Goal: Task Accomplishment & Management: Use online tool/utility

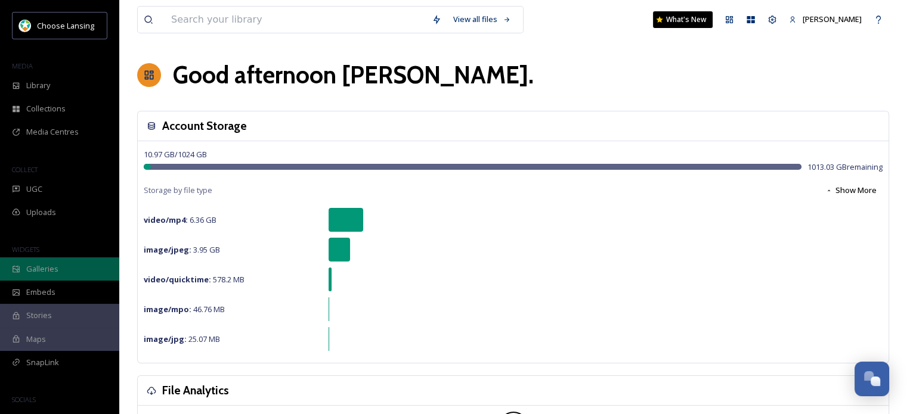
click at [43, 273] on span "Galleries" at bounding box center [42, 269] width 32 height 11
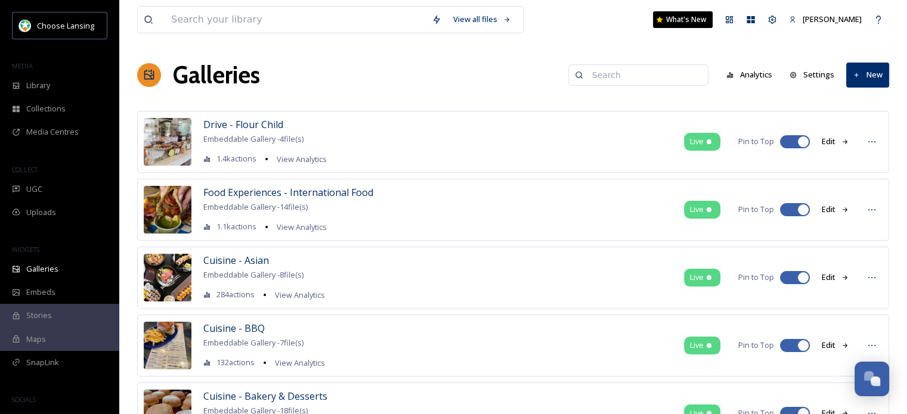
click at [868, 74] on button "New" at bounding box center [867, 75] width 43 height 24
click at [864, 104] on span "Gallery" at bounding box center [870, 102] width 25 height 11
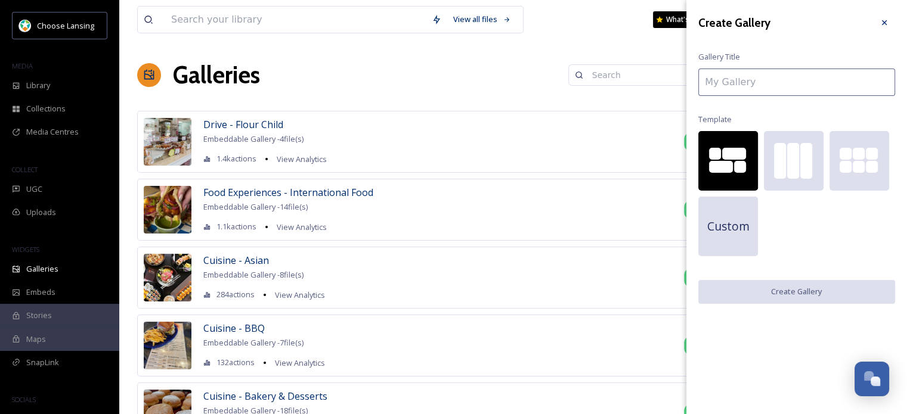
click at [763, 82] on input at bounding box center [796, 82] width 197 height 27
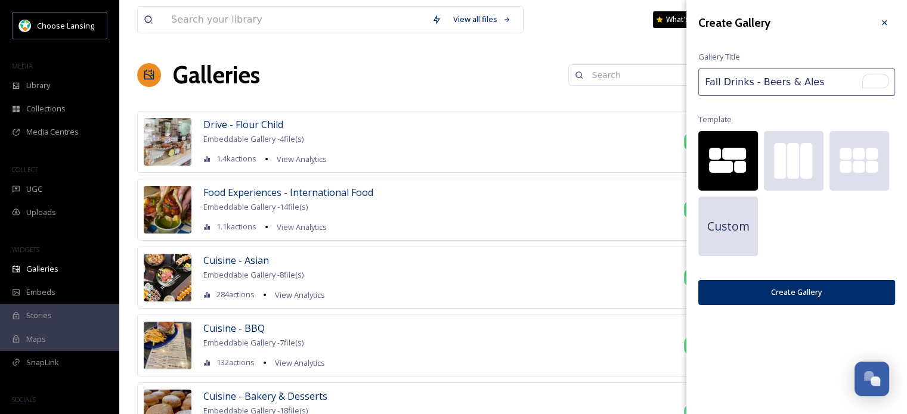
type input "Fall Drinks - Beers & Ales"
click at [827, 304] on button "Create Gallery" at bounding box center [796, 292] width 197 height 24
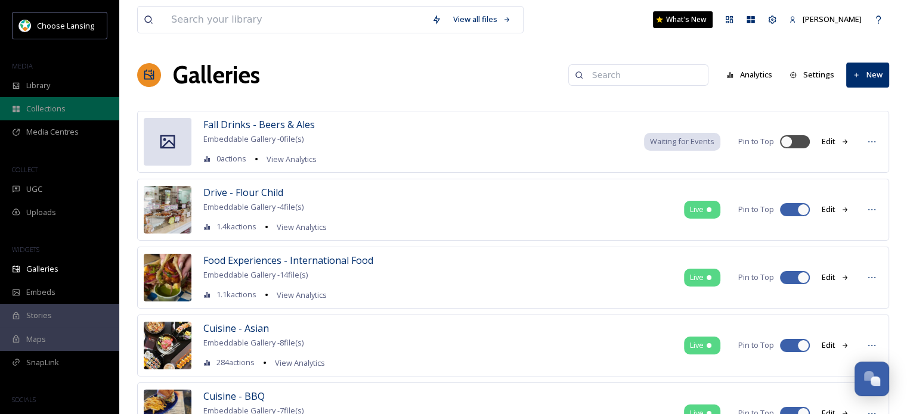
click at [33, 104] on span "Collections" at bounding box center [45, 108] width 39 height 11
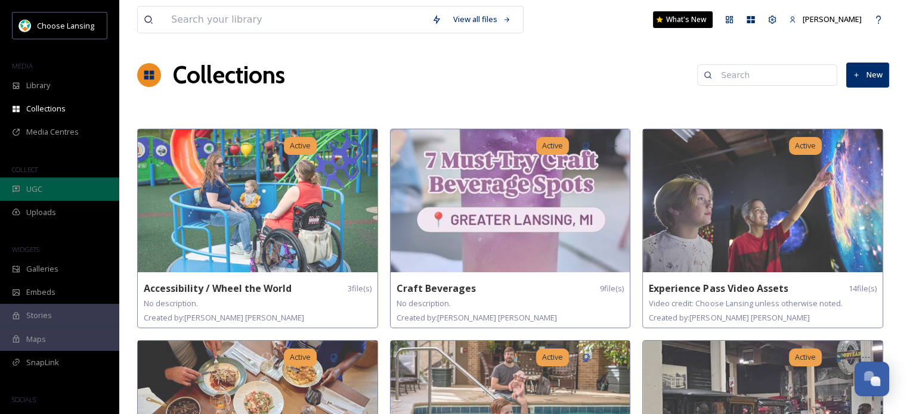
click at [40, 184] on span "UGC" at bounding box center [34, 189] width 16 height 11
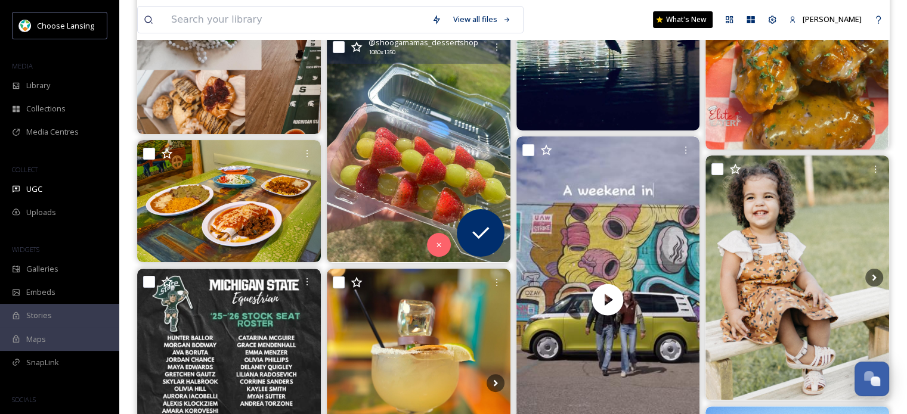
scroll to position [279, 0]
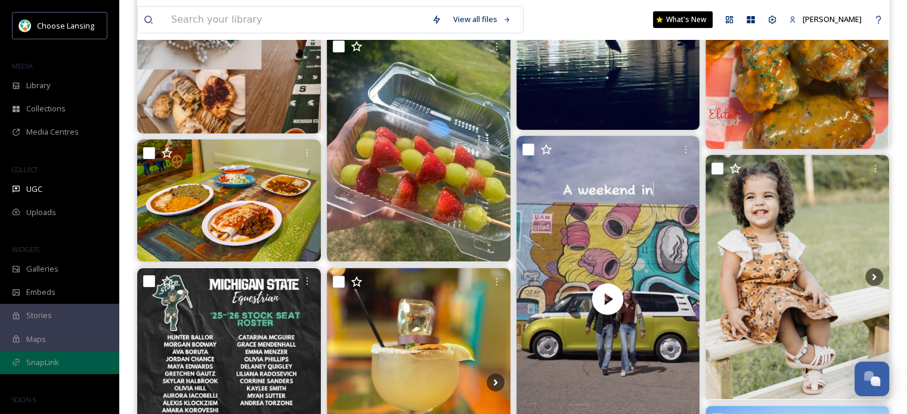
click at [34, 364] on span "SnapLink" at bounding box center [42, 362] width 33 height 11
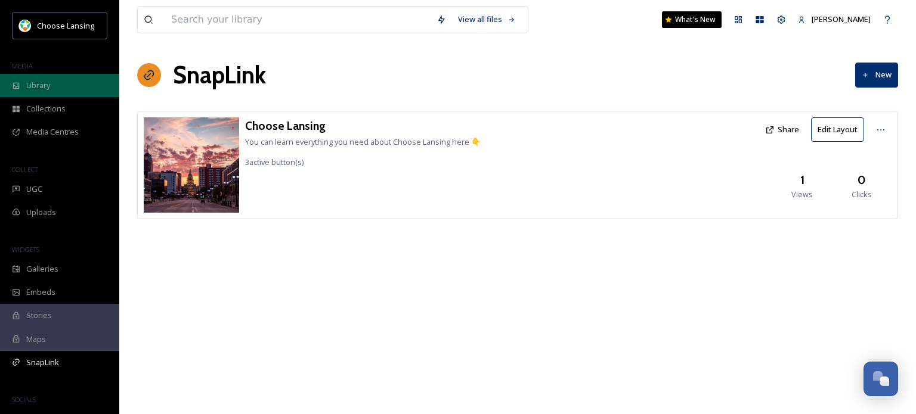
click at [45, 86] on span "Library" at bounding box center [38, 85] width 24 height 11
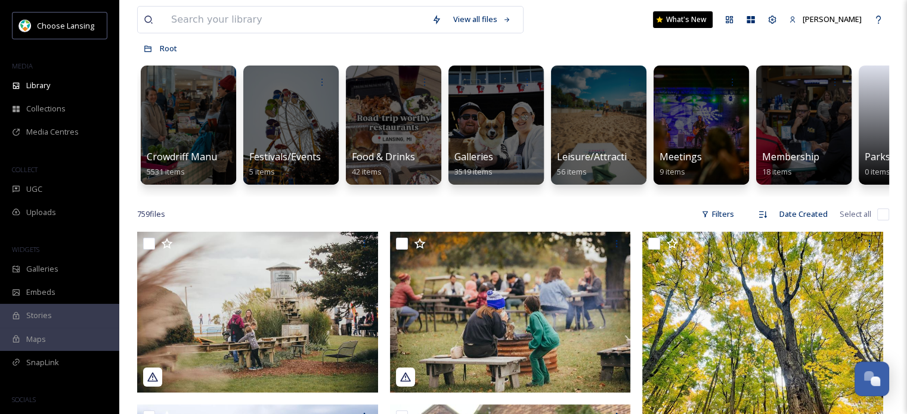
scroll to position [0, 376]
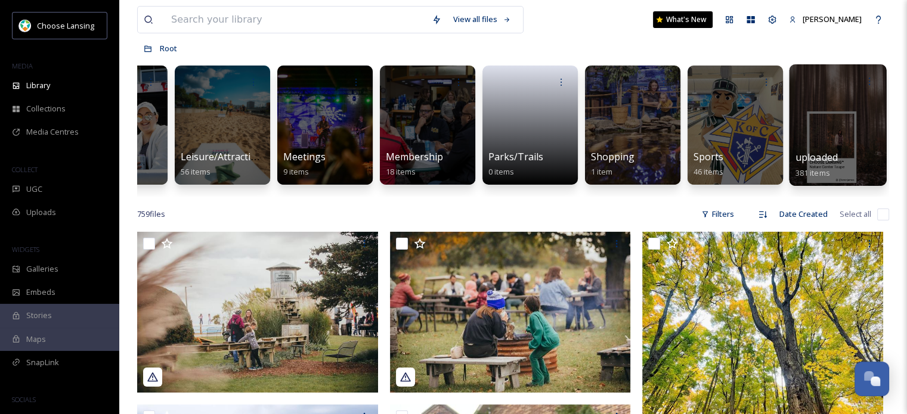
click at [807, 158] on span "uploaded" at bounding box center [817, 157] width 42 height 13
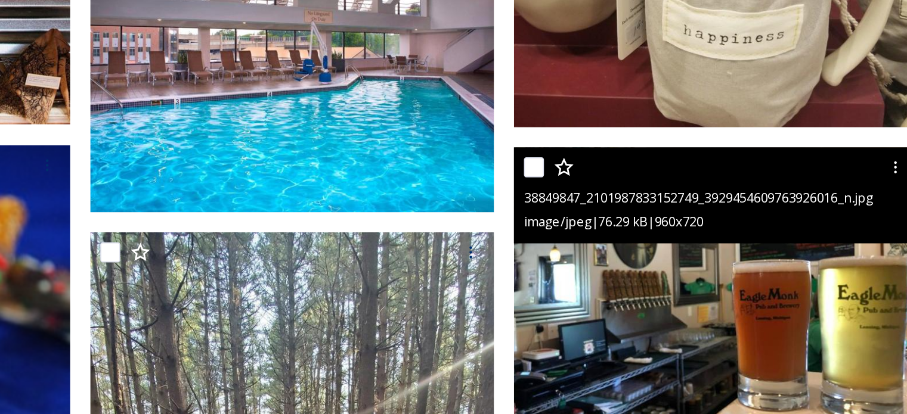
scroll to position [277, 0]
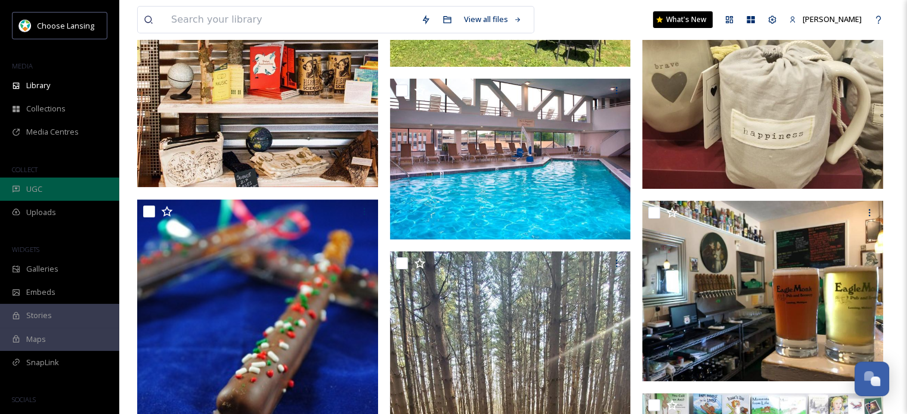
click at [60, 193] on div "UGC" at bounding box center [59, 189] width 119 height 23
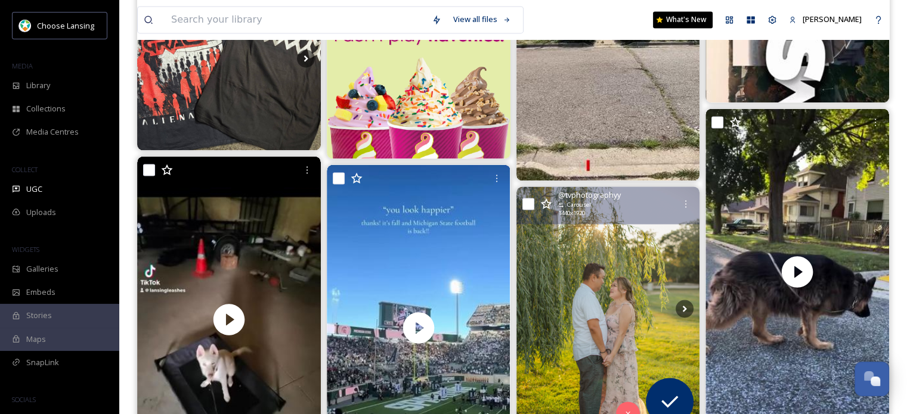
scroll to position [1799, 0]
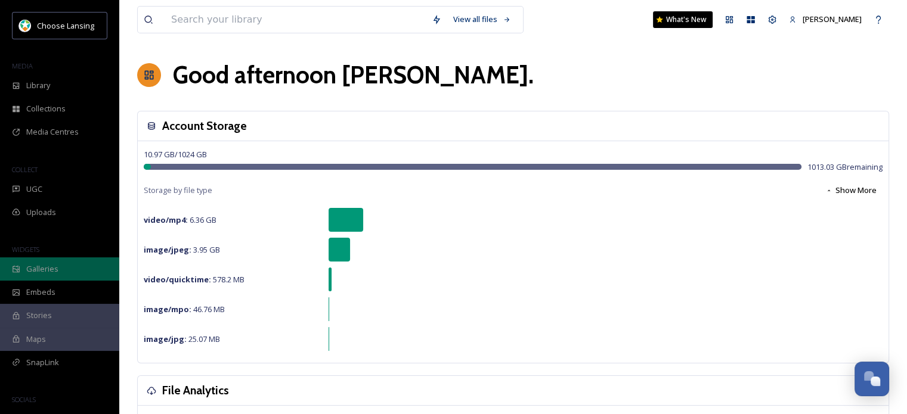
click at [66, 261] on div "Galleries" at bounding box center [59, 269] width 119 height 23
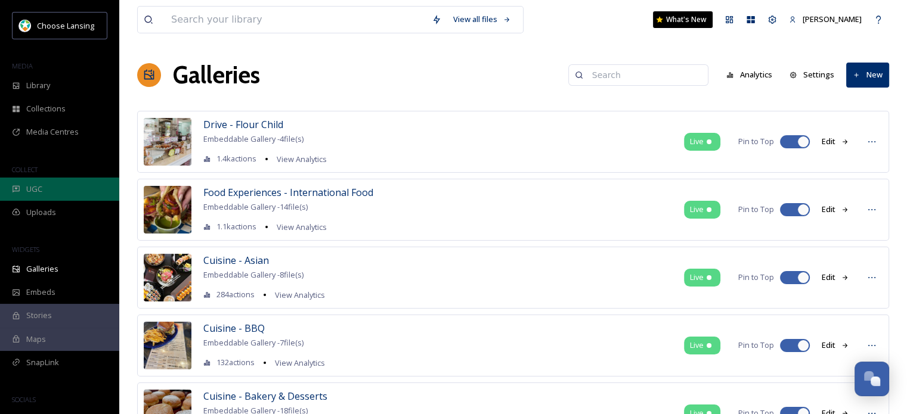
click at [29, 198] on div "UGC" at bounding box center [59, 189] width 119 height 23
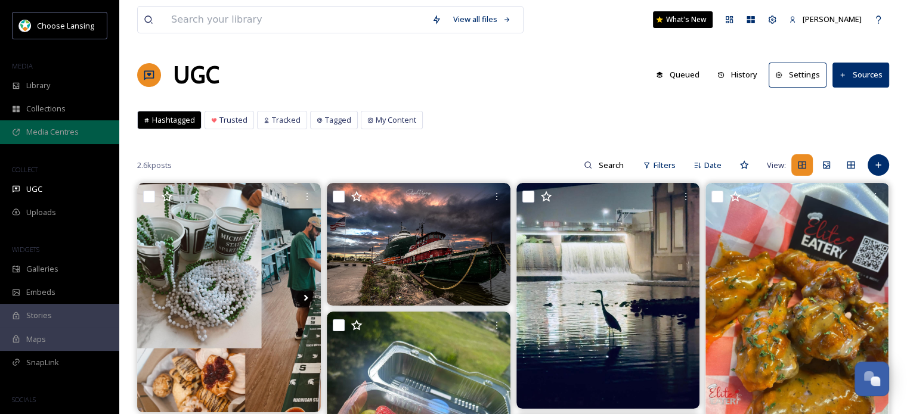
click at [44, 128] on span "Media Centres" at bounding box center [52, 131] width 52 height 11
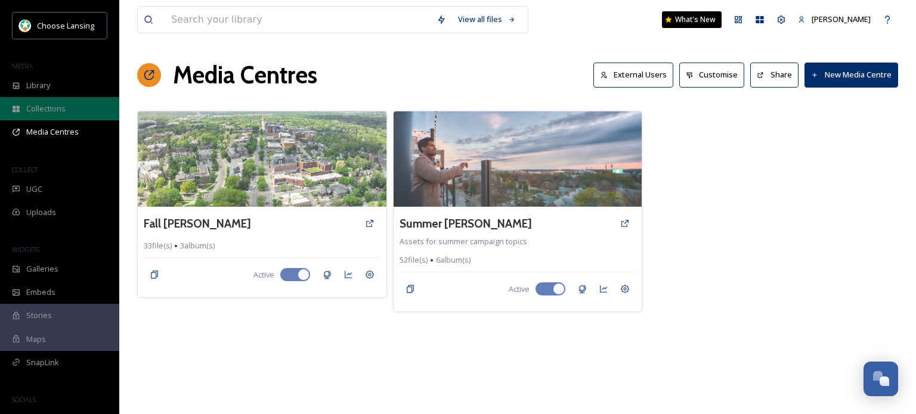
click at [34, 107] on span "Collections" at bounding box center [45, 108] width 39 height 11
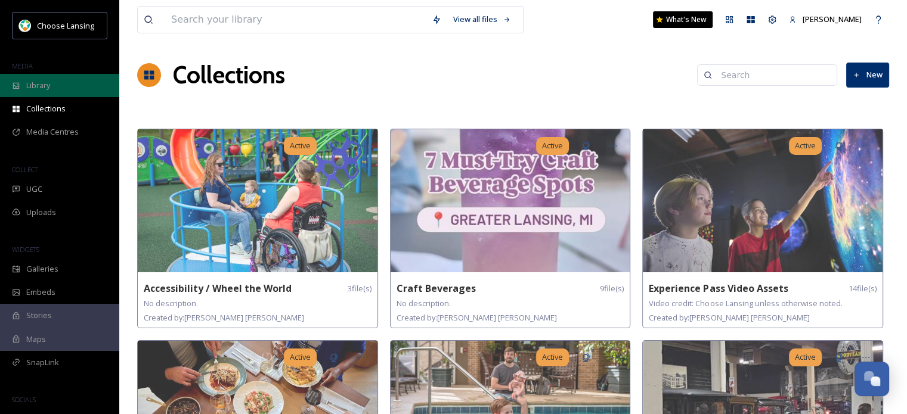
click at [45, 93] on div "Library" at bounding box center [59, 85] width 119 height 23
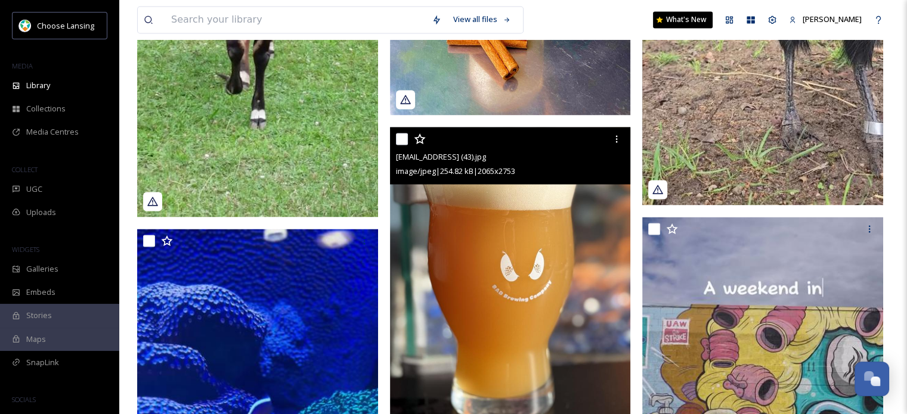
scroll to position [2008, 0]
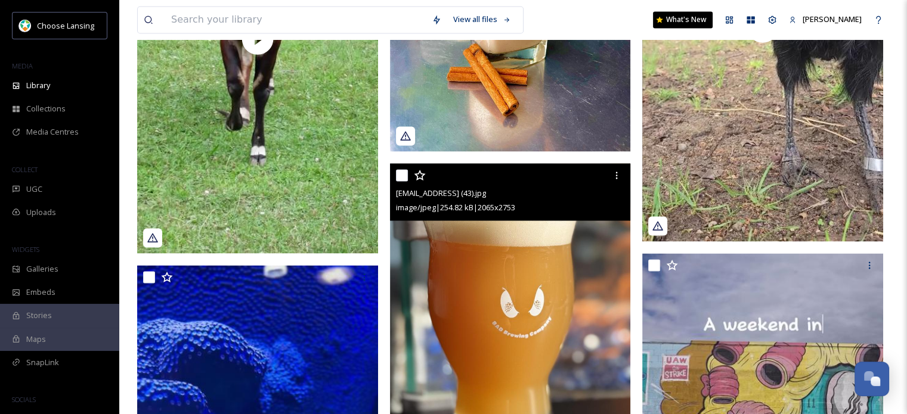
click at [401, 181] on input "checkbox" at bounding box center [402, 175] width 12 height 12
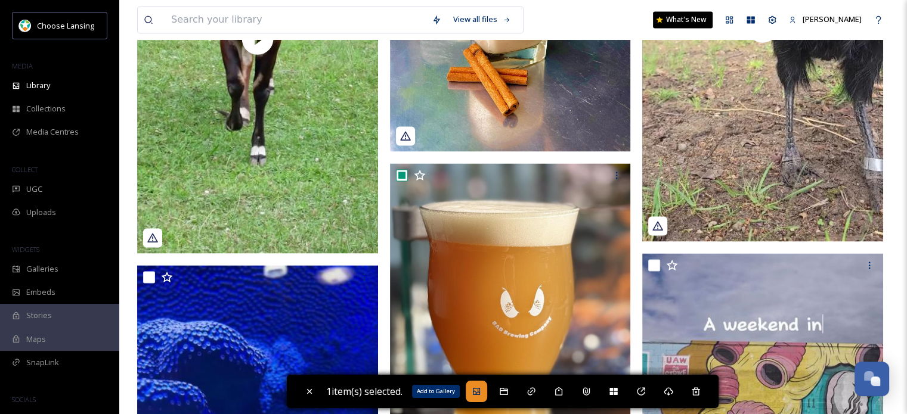
click at [477, 391] on icon at bounding box center [476, 391] width 7 height 7
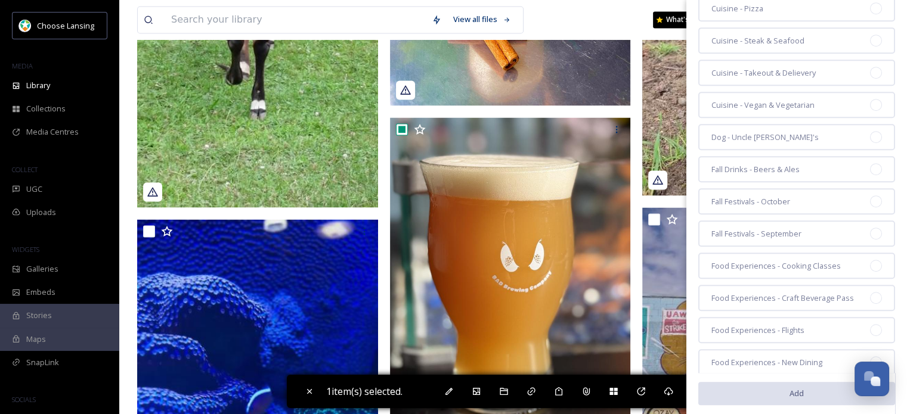
scroll to position [655, 0]
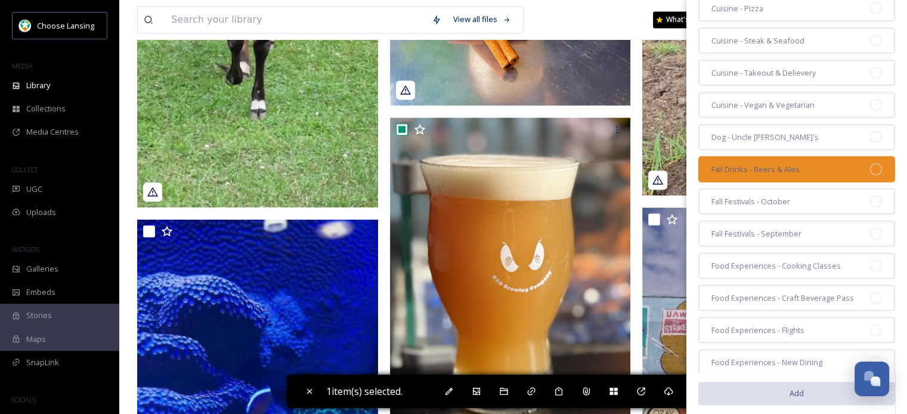
click at [762, 164] on span "Fall Drinks - Beers & Ales" at bounding box center [755, 169] width 88 height 11
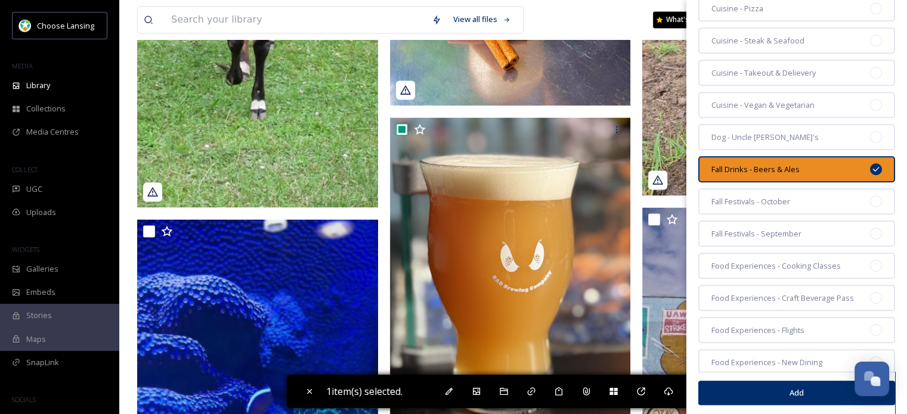
click at [801, 392] on button "Add" at bounding box center [796, 393] width 197 height 24
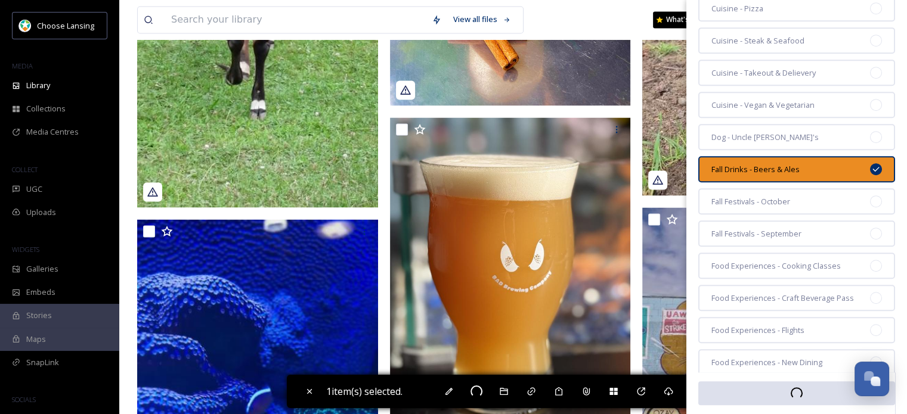
checkbox input "false"
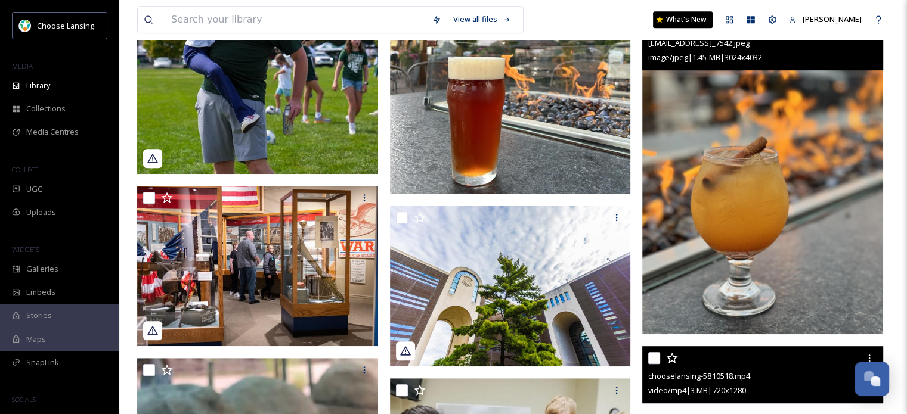
scroll to position [593, 0]
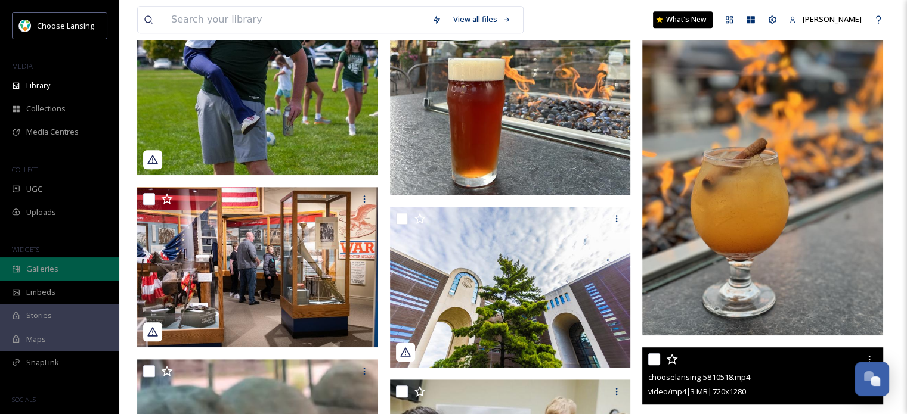
click at [46, 267] on span "Galleries" at bounding box center [42, 269] width 32 height 11
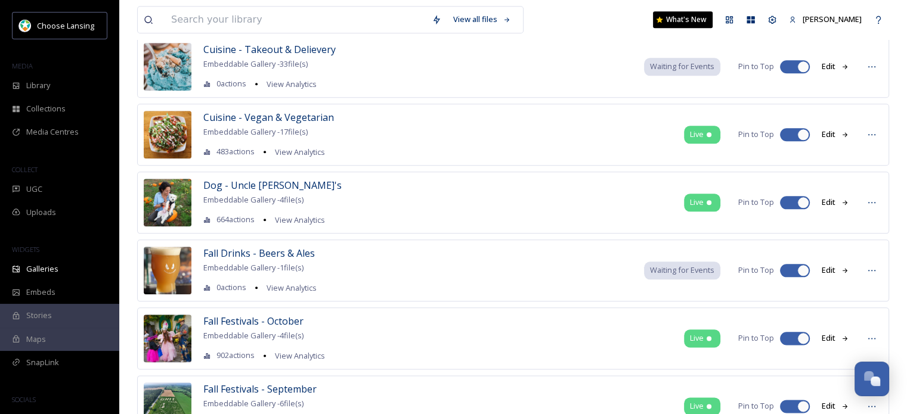
scroll to position [1363, 0]
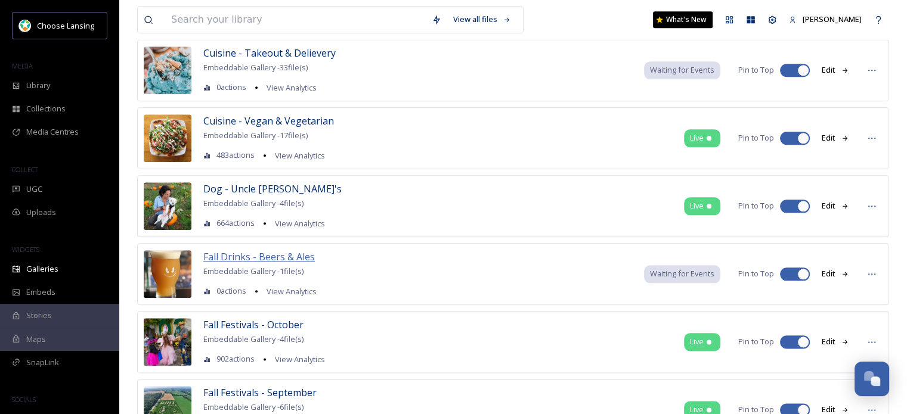
click at [218, 250] on span "Fall Drinks - Beers & Ales" at bounding box center [259, 256] width 112 height 13
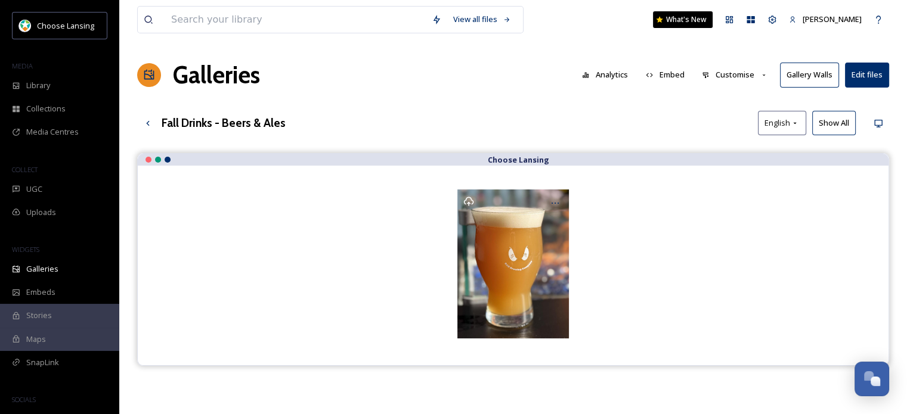
click at [883, 69] on button "Edit files" at bounding box center [867, 75] width 44 height 24
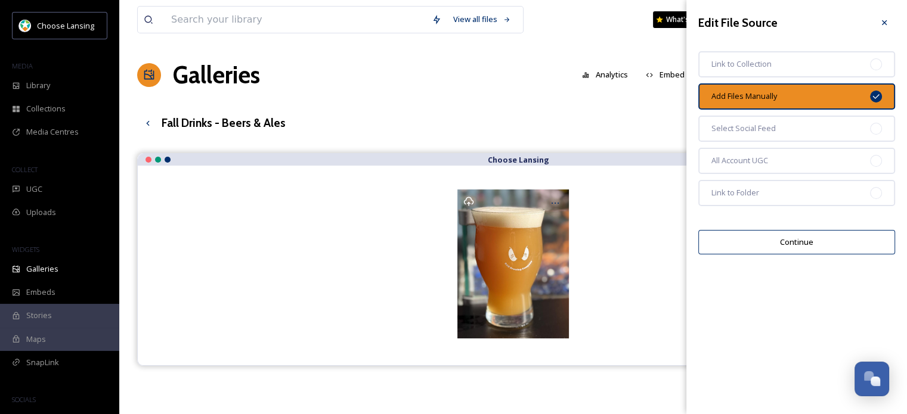
click at [501, 148] on div "View all files What's New [PERSON_NAME] Galleries Analytics Embed Customise Gal…" at bounding box center [513, 293] width 788 height 586
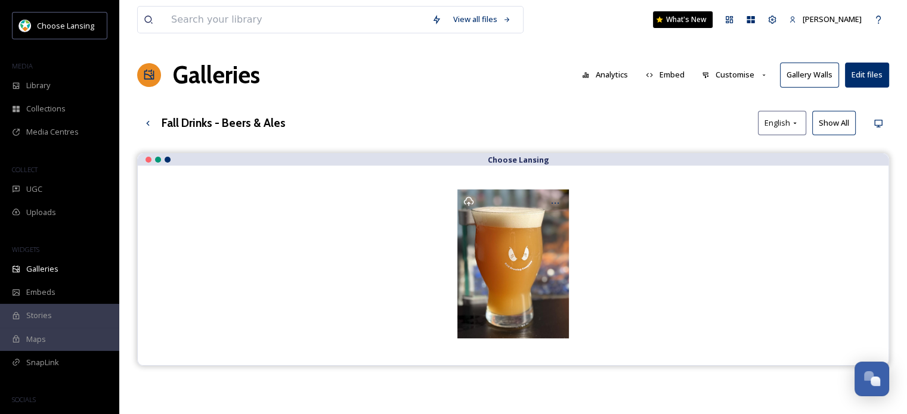
click at [682, 77] on button "Embed" at bounding box center [665, 74] width 51 height 23
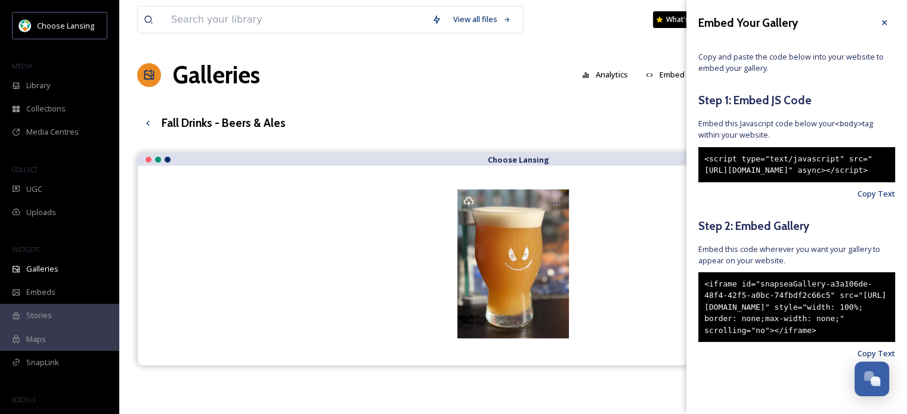
click at [793, 326] on div "<iframe id="snapseaGallery-a3a106de-48f4-42f5-a0bc-74fbdf2c66c5" src="[URL][DOM…" at bounding box center [796, 308] width 197 height 70
drag, startPoint x: 756, startPoint y: 382, endPoint x: 688, endPoint y: 292, distance: 113.2
click at [688, 292] on div "Embed Your Gallery Copy and paste the code below into your website to embed you…" at bounding box center [796, 204] width 221 height 408
copy div "<iframe id="snapseaGallery-a3a106de-48f4-42f5-a0bc-74fbdf2c66c5" src="[URL][DOM…"
click at [58, 95] on div "Library" at bounding box center [59, 85] width 119 height 23
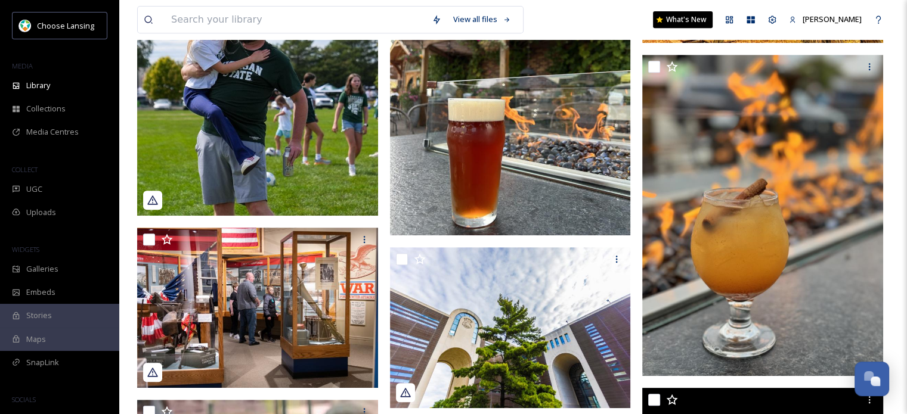
scroll to position [546, 0]
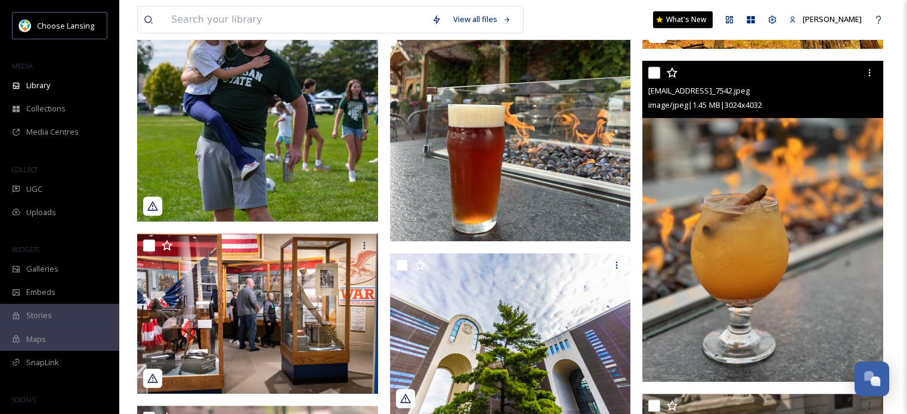
click at [657, 78] on input "checkbox" at bounding box center [654, 73] width 12 height 12
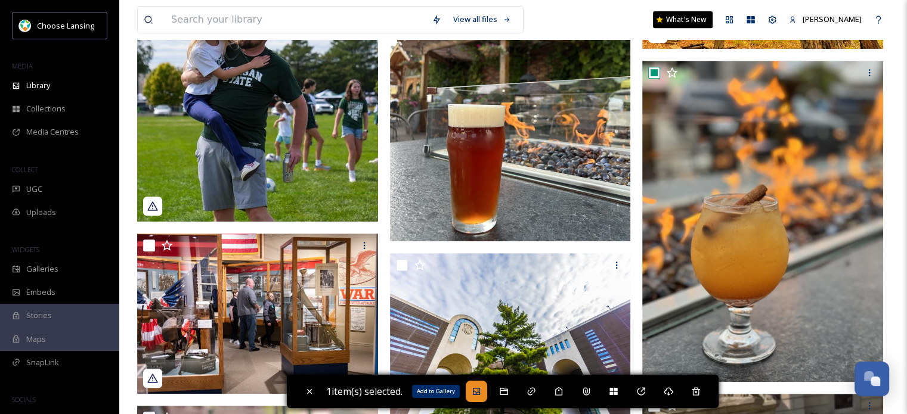
click at [486, 388] on div "Add to Gallery" at bounding box center [476, 391] width 21 height 21
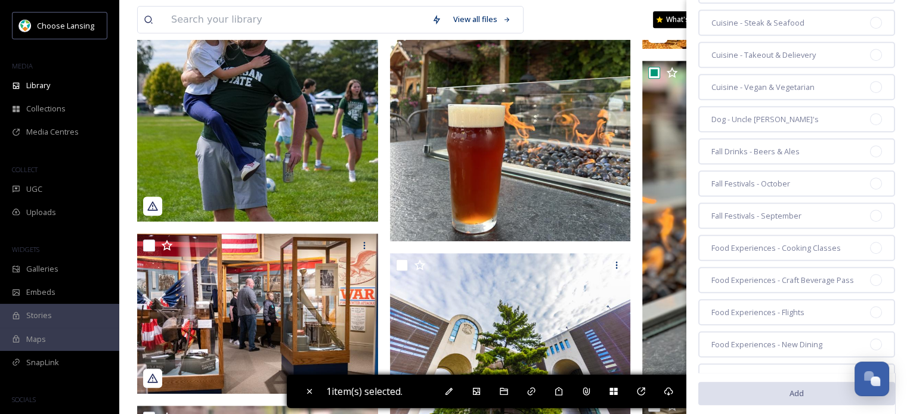
scroll to position [682, 0]
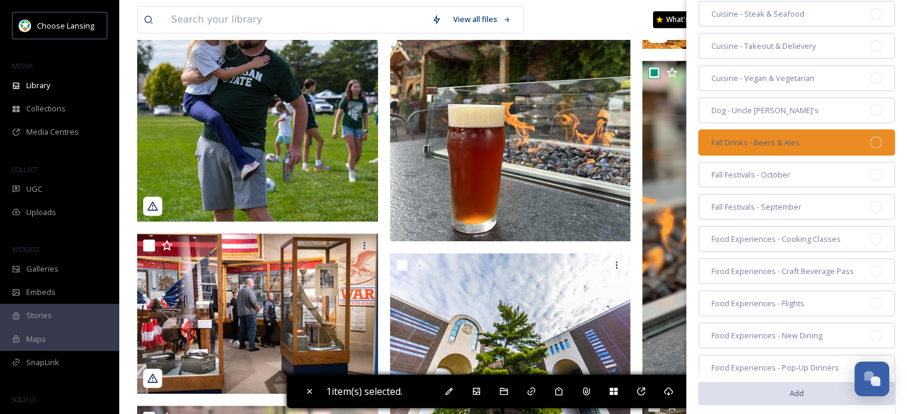
click at [764, 137] on span "Fall Drinks - Beers & Ales" at bounding box center [755, 142] width 88 height 11
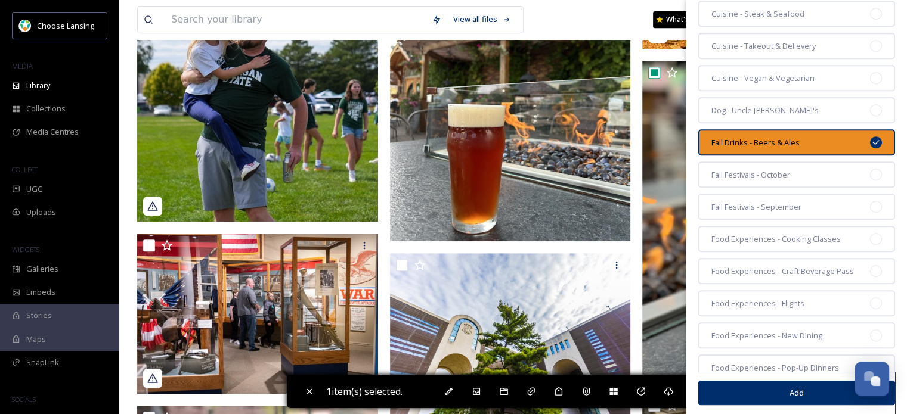
click at [782, 391] on button "Add" at bounding box center [796, 393] width 197 height 24
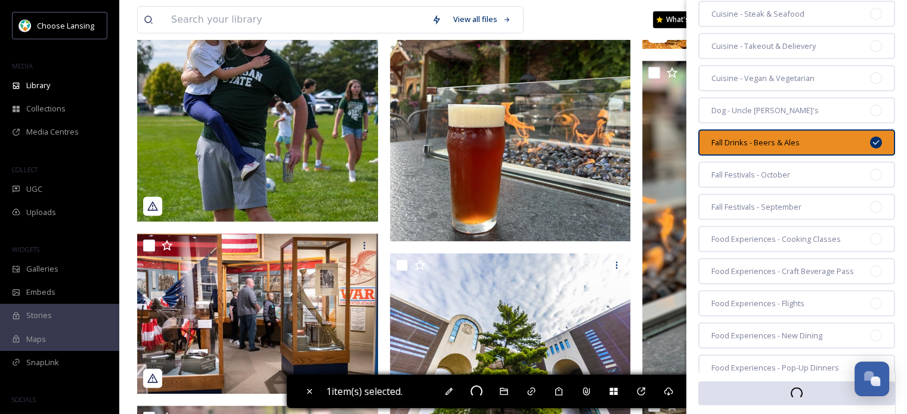
checkbox input "false"
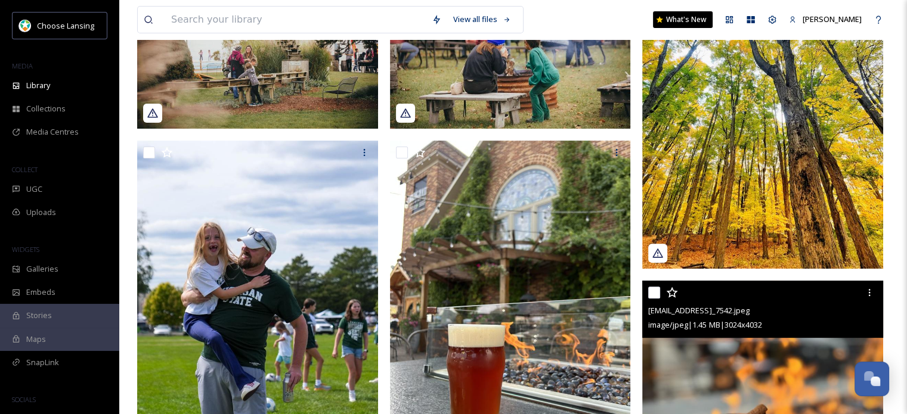
scroll to position [293, 0]
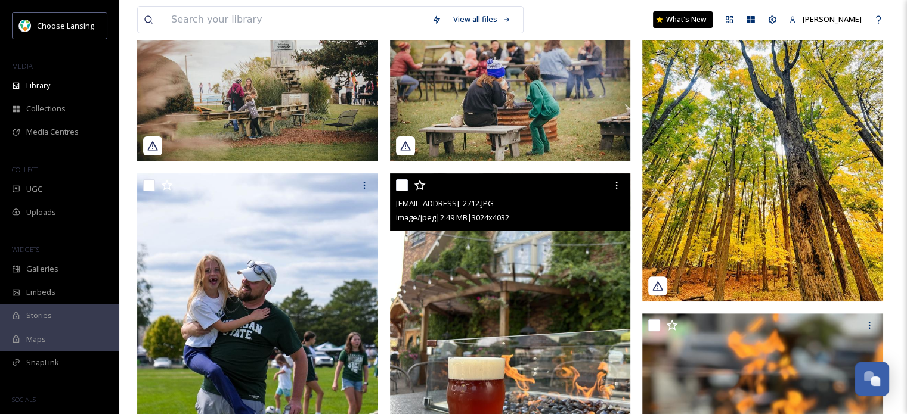
click at [403, 187] on div at bounding box center [512, 185] width 232 height 21
click at [403, 190] on input "checkbox" at bounding box center [402, 186] width 12 height 12
checkbox input "true"
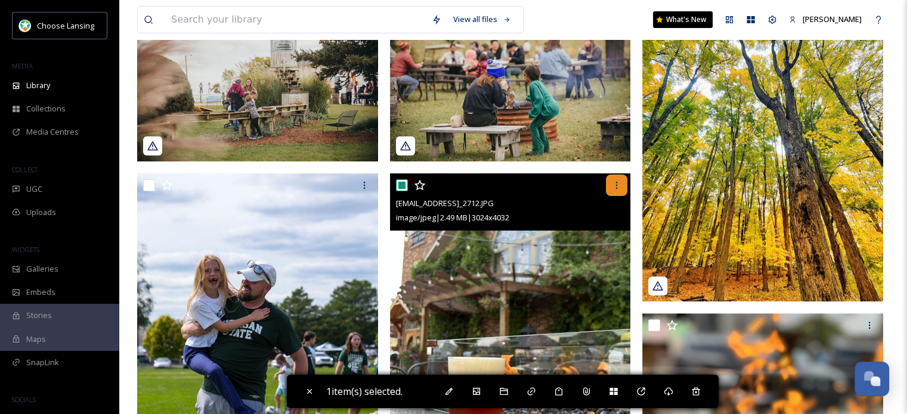
click at [618, 190] on icon at bounding box center [617, 186] width 10 height 10
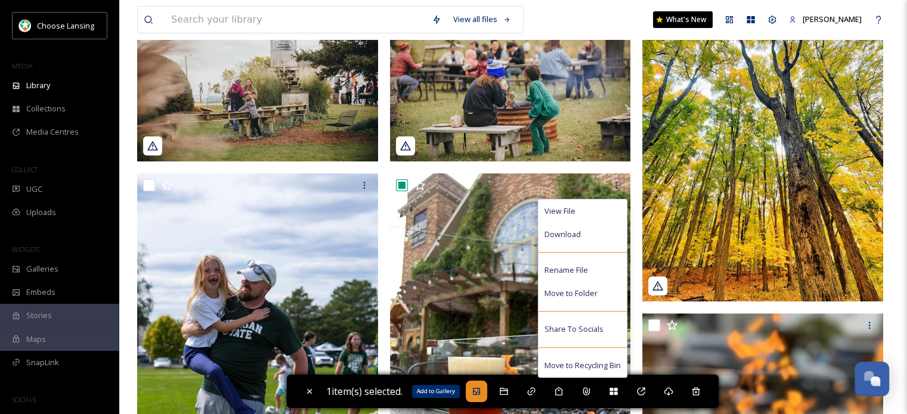
click at [487, 394] on div "Add to Gallery" at bounding box center [476, 391] width 21 height 21
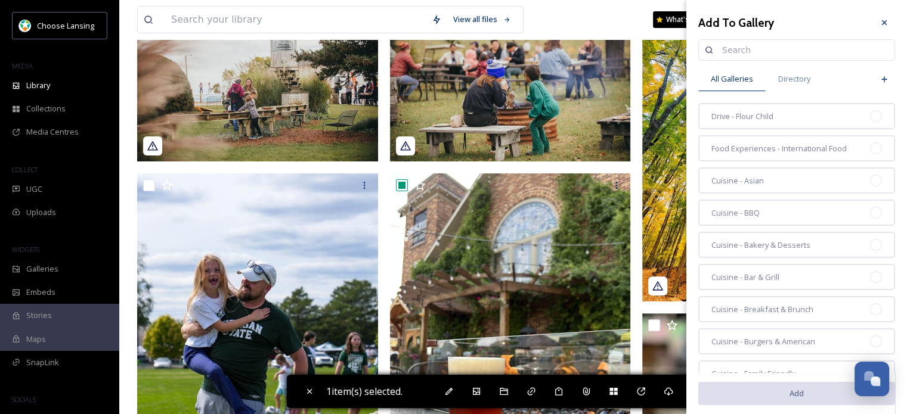
click at [794, 51] on input at bounding box center [802, 50] width 172 height 24
type input "Fall Drinks -"
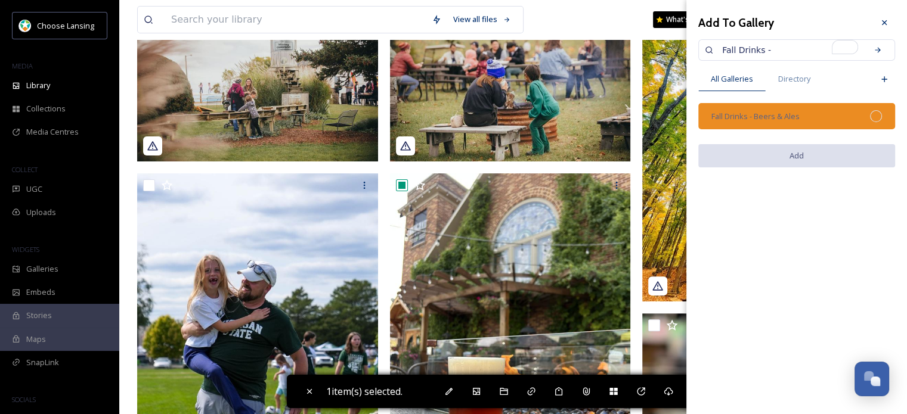
click at [791, 117] on span "Fall Drinks - Beers & Ales" at bounding box center [755, 116] width 88 height 11
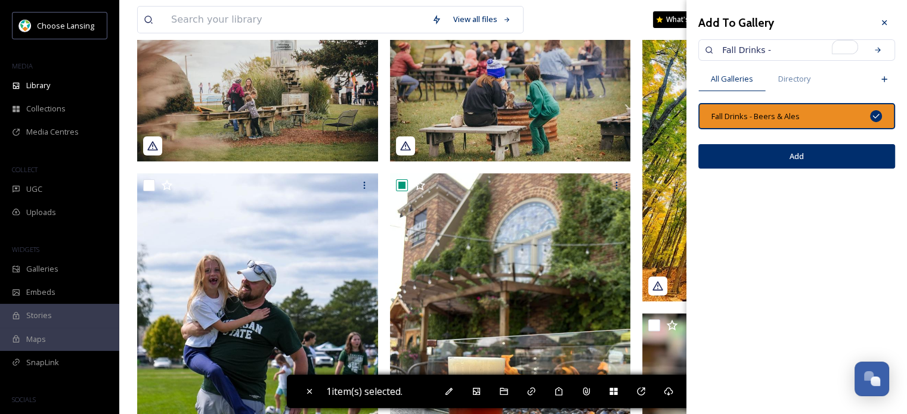
click at [806, 157] on button "Add" at bounding box center [796, 156] width 197 height 24
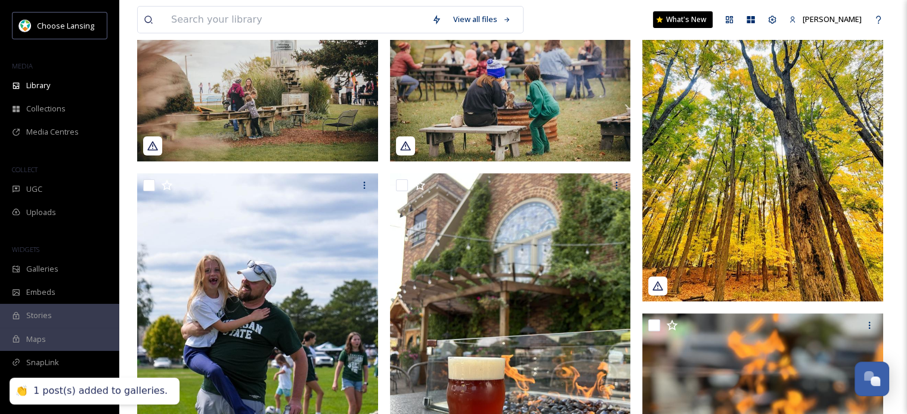
checkbox input "false"
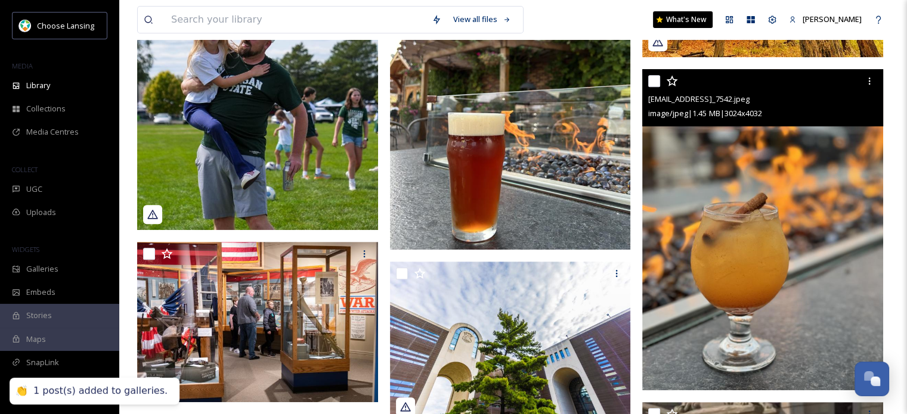
scroll to position [353, 0]
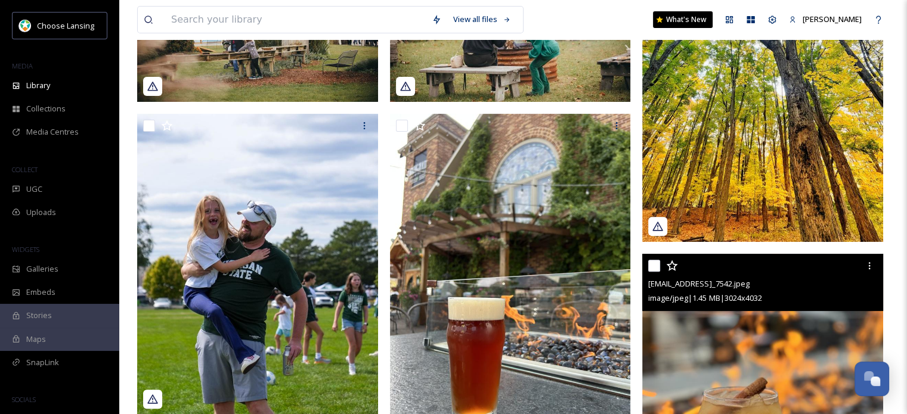
click at [650, 271] on input "checkbox" at bounding box center [654, 266] width 12 height 12
checkbox input "true"
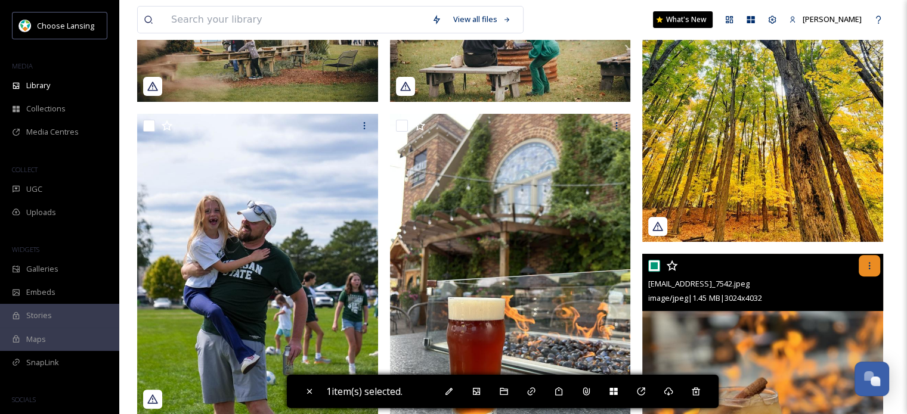
click at [870, 271] on icon at bounding box center [870, 266] width 10 height 10
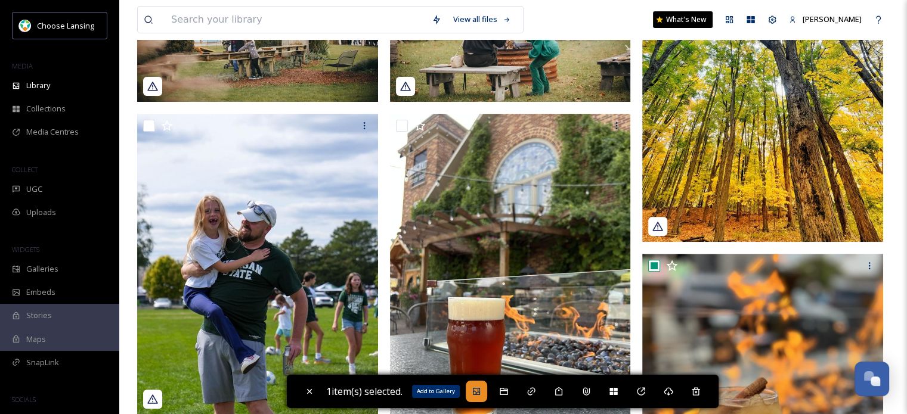
click at [487, 393] on div "Add to Gallery" at bounding box center [476, 391] width 21 height 21
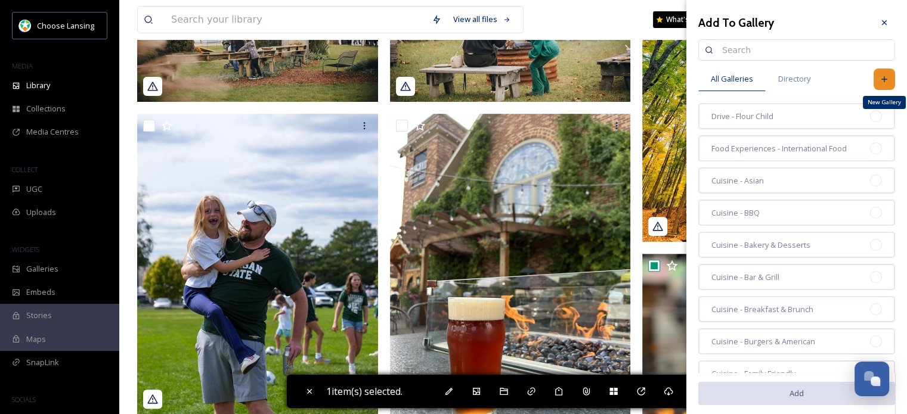
click at [881, 78] on icon at bounding box center [883, 78] width 5 height 5
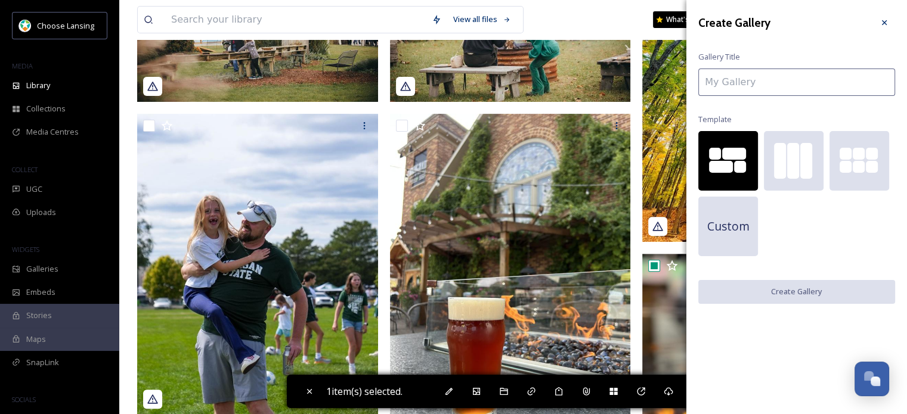
click at [756, 84] on input at bounding box center [796, 82] width 197 height 27
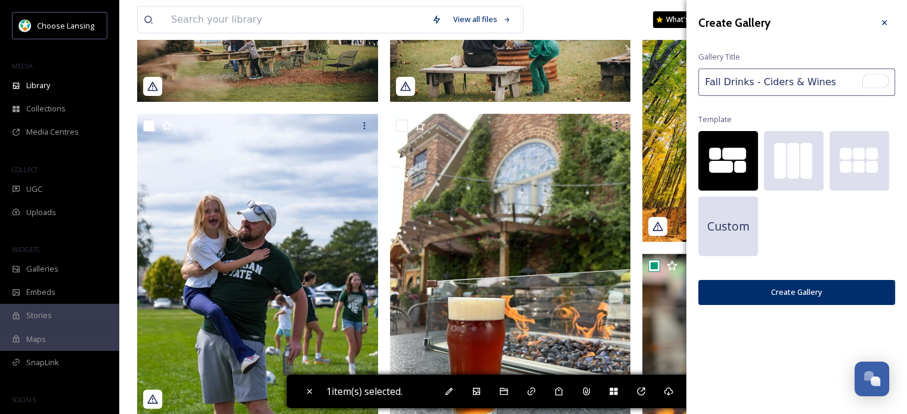
type input "Fall Drinks - Ciders & Wines"
click at [807, 290] on button "Create Gallery" at bounding box center [796, 292] width 197 height 24
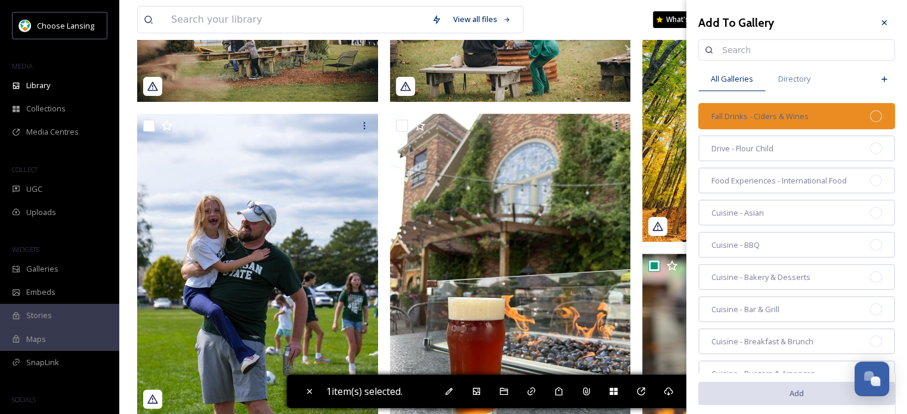
click at [774, 118] on span "Fall Drinks - Ciders & Wines" at bounding box center [759, 116] width 97 height 11
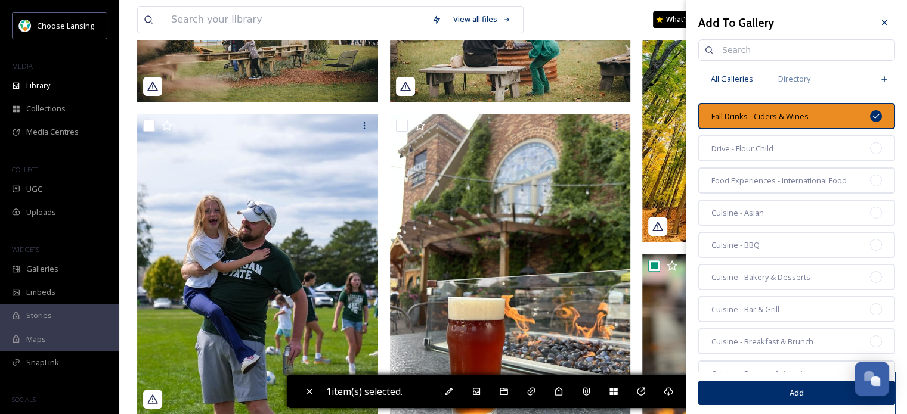
click at [791, 393] on button "Add" at bounding box center [796, 393] width 197 height 24
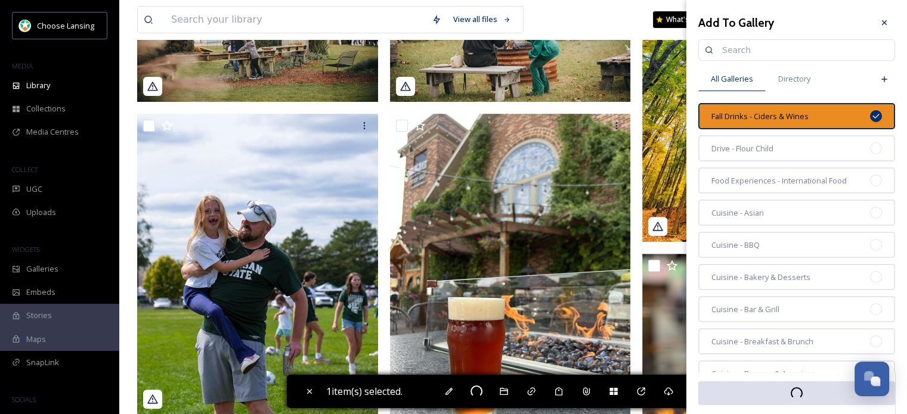
checkbox input "false"
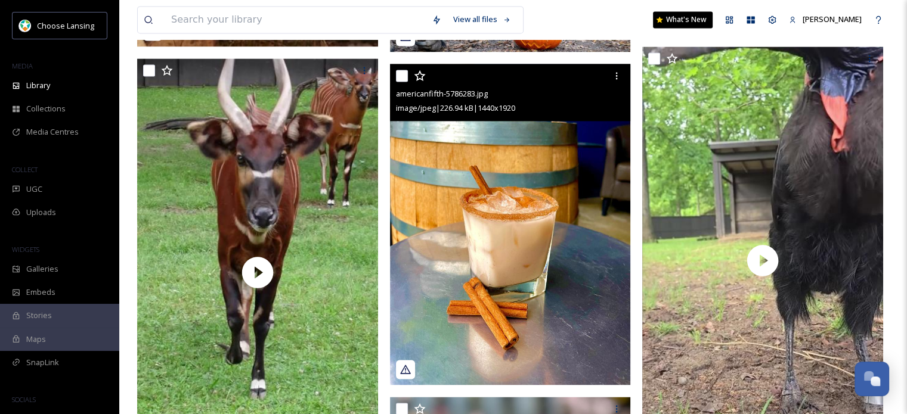
scroll to position [1775, 0]
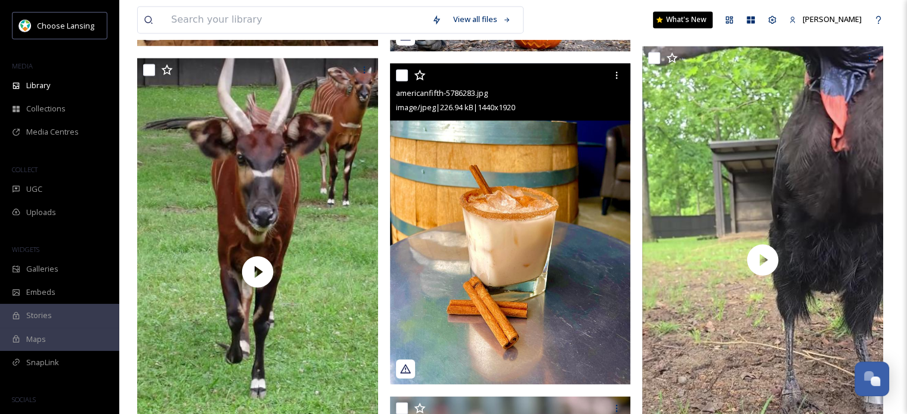
click at [404, 373] on icon at bounding box center [406, 369] width 12 height 12
click at [407, 375] on icon at bounding box center [406, 369] width 12 height 12
click at [615, 80] on icon at bounding box center [617, 75] width 10 height 10
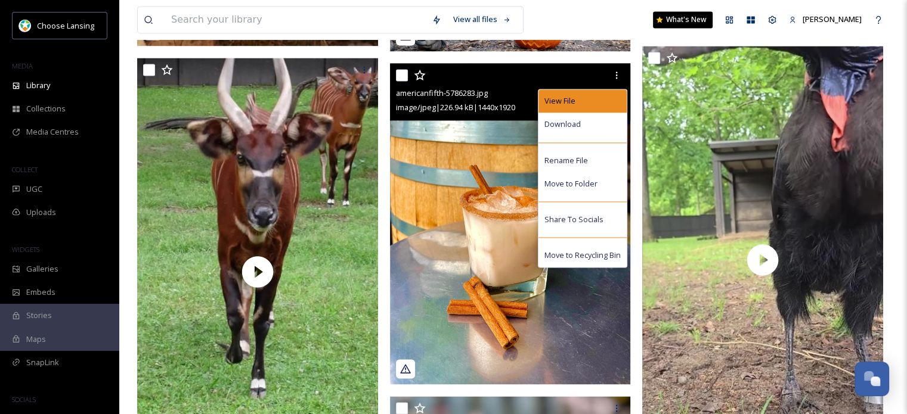
click at [571, 107] on span "View File" at bounding box center [559, 100] width 31 height 11
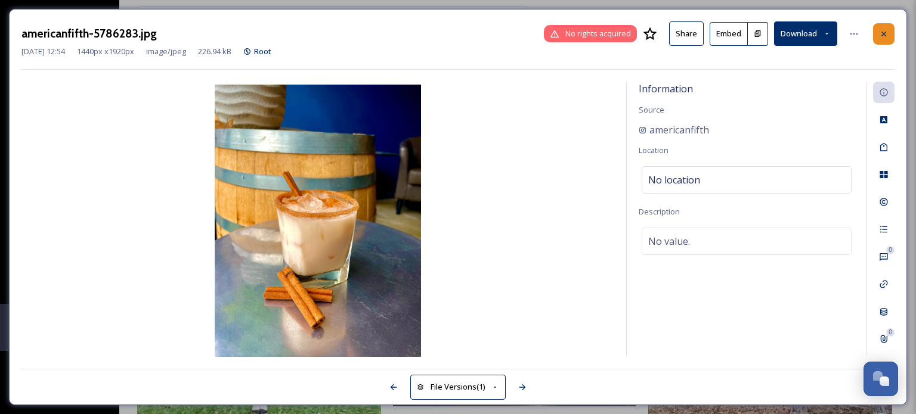
click at [887, 33] on icon at bounding box center [884, 34] width 10 height 10
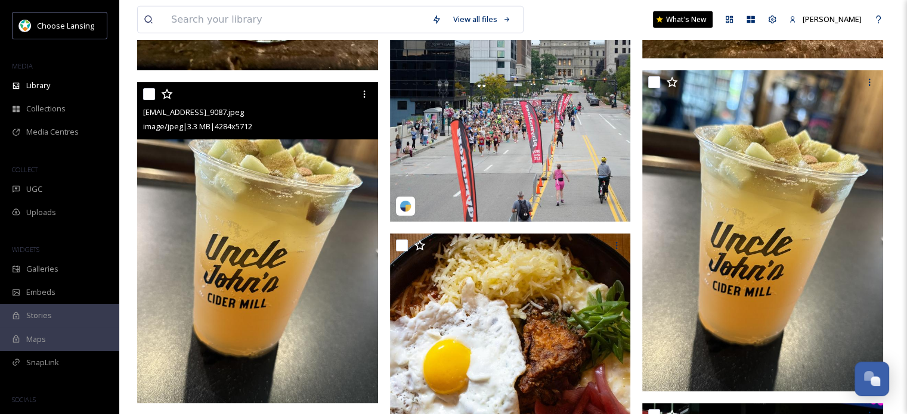
scroll to position [2963, 0]
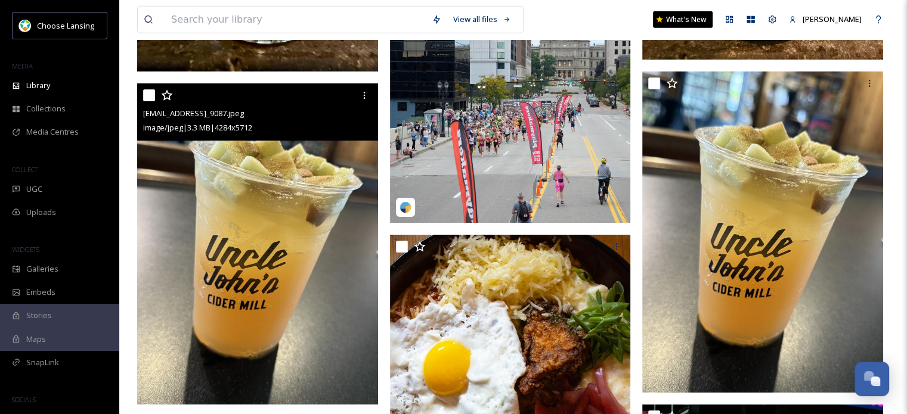
click at [150, 101] on input "checkbox" at bounding box center [149, 95] width 12 height 12
checkbox input "true"
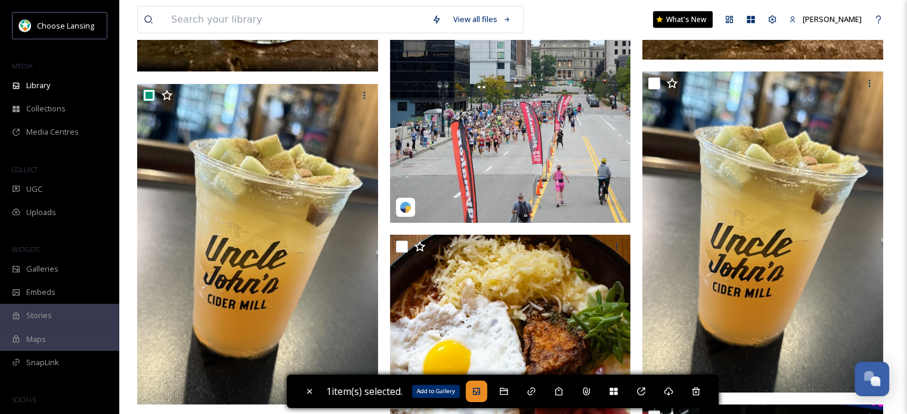
click at [477, 389] on icon at bounding box center [476, 391] width 7 height 7
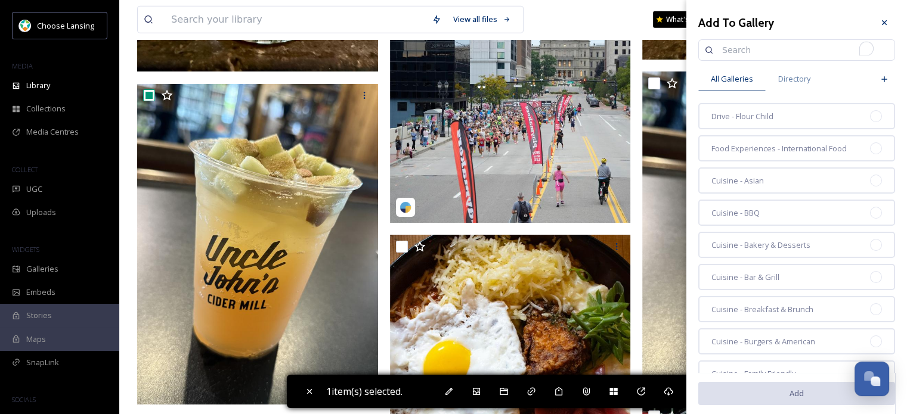
click at [738, 54] on input "To enrich screen reader interactions, please activate Accessibility in Grammarl…" at bounding box center [802, 50] width 172 height 24
type input "F"
type input "Fall Drinks -"
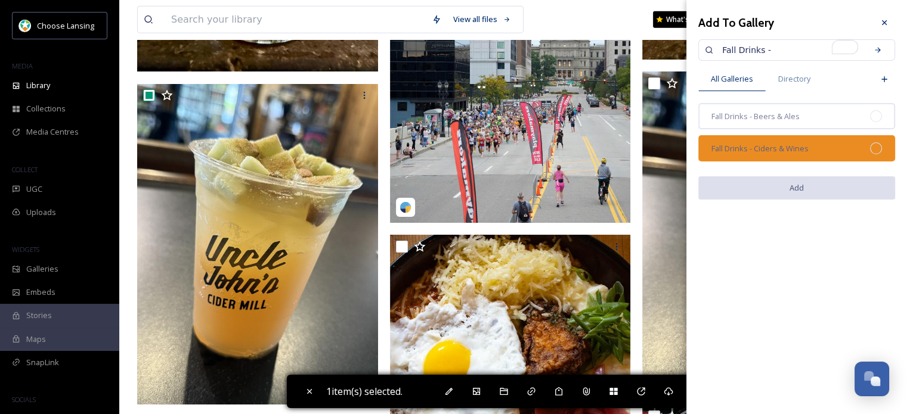
click at [807, 150] on span "Fall Drinks - Ciders & Wines" at bounding box center [759, 148] width 97 height 11
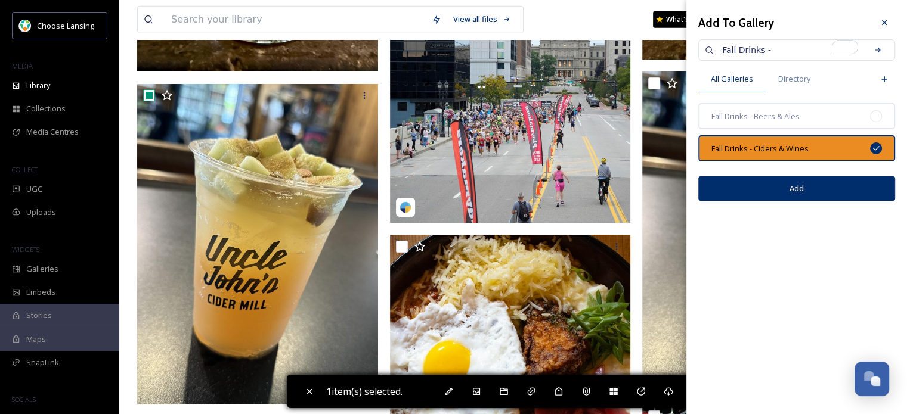
click at [803, 182] on button "Add" at bounding box center [796, 189] width 197 height 24
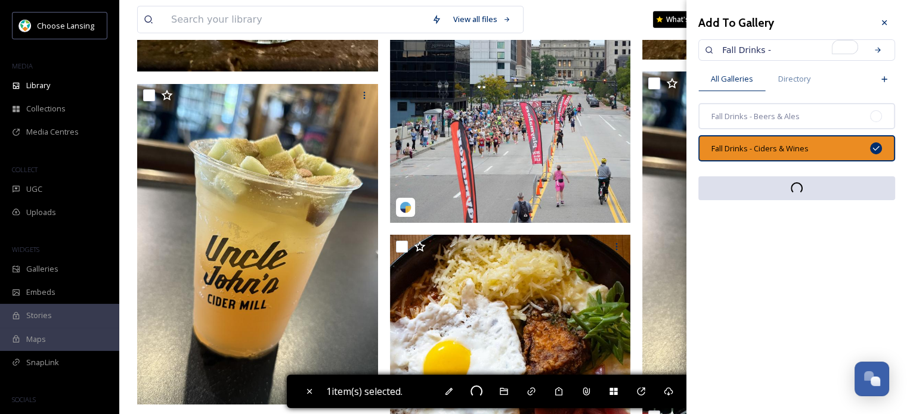
checkbox input "false"
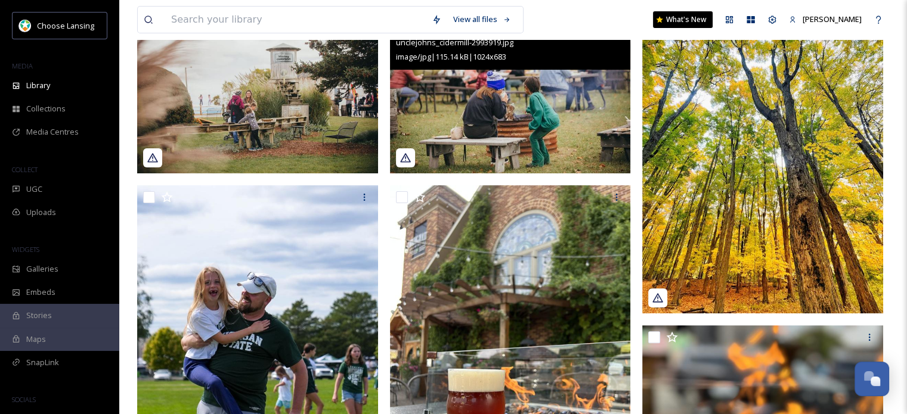
scroll to position [286, 0]
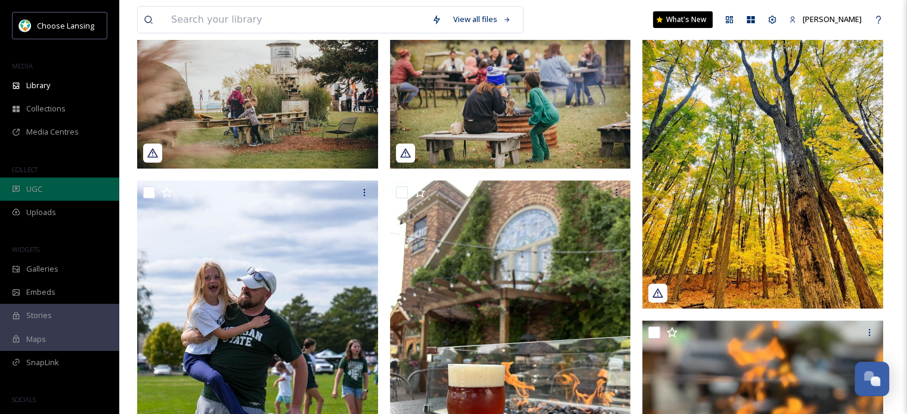
click at [46, 183] on div "UGC" at bounding box center [59, 189] width 119 height 23
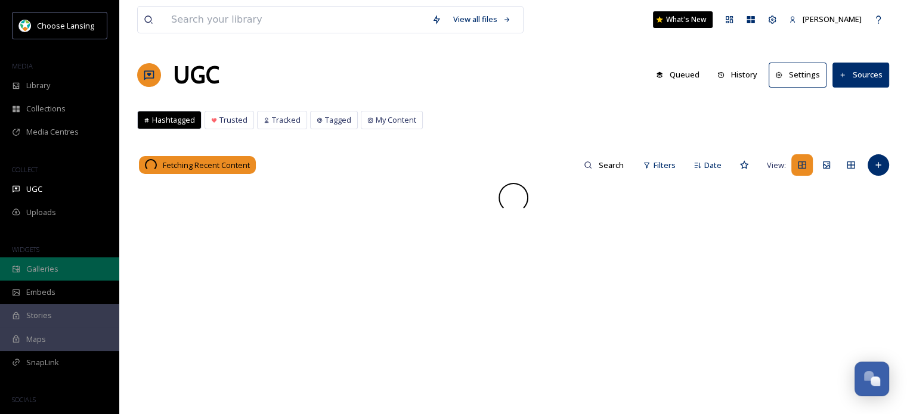
click at [51, 259] on div "Galleries" at bounding box center [59, 269] width 119 height 23
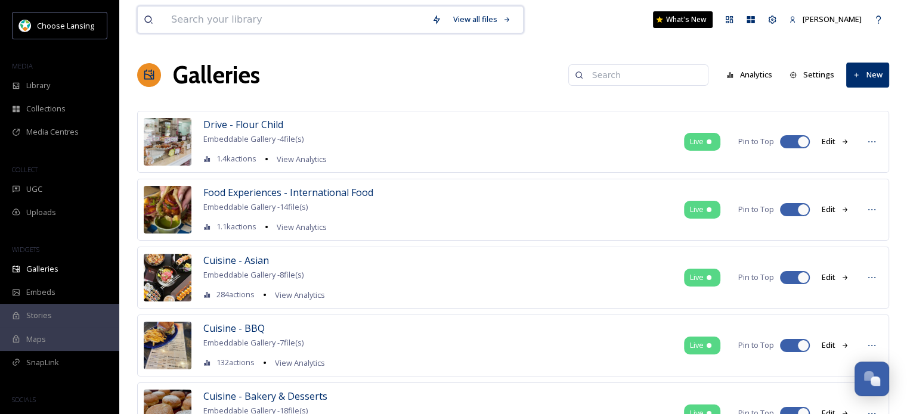
click at [239, 24] on input at bounding box center [295, 20] width 261 height 26
type input "Fall Drinks"
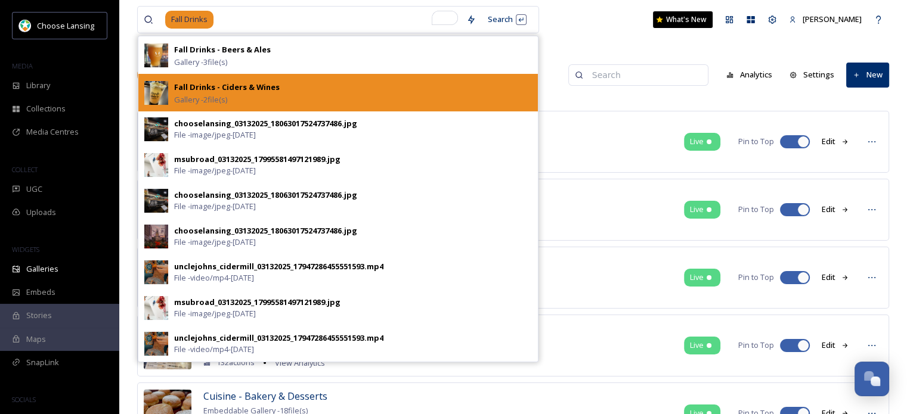
click at [294, 93] on div "Fall Drinks - Ciders & Wines Gallery - 2 file(s)" at bounding box center [353, 93] width 358 height 26
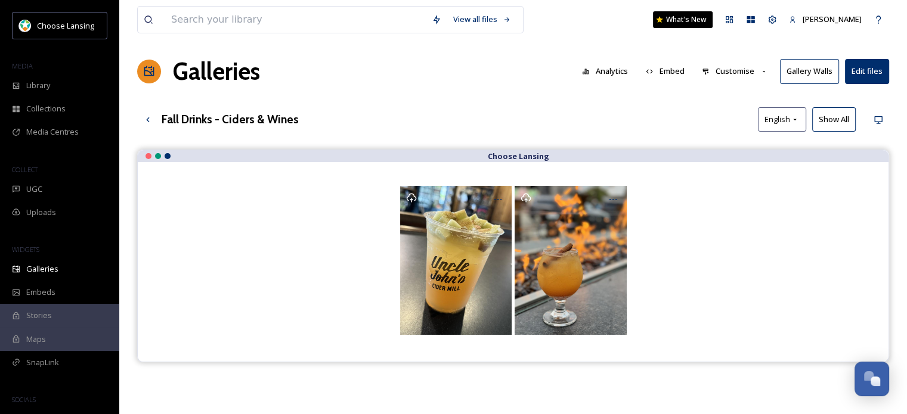
scroll to position [2, 0]
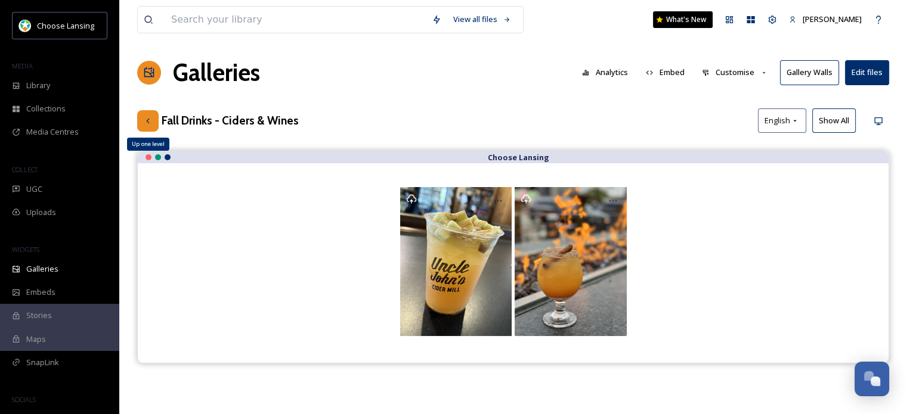
click at [147, 121] on icon at bounding box center [147, 120] width 3 height 5
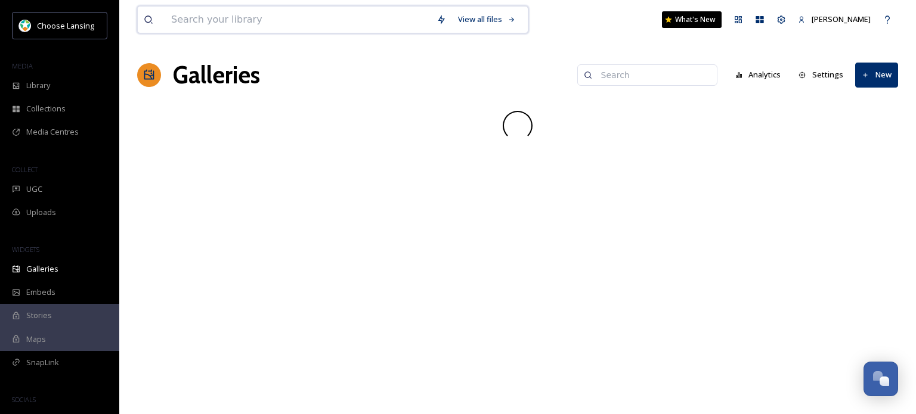
click at [265, 11] on input at bounding box center [297, 20] width 265 height 26
type input "a"
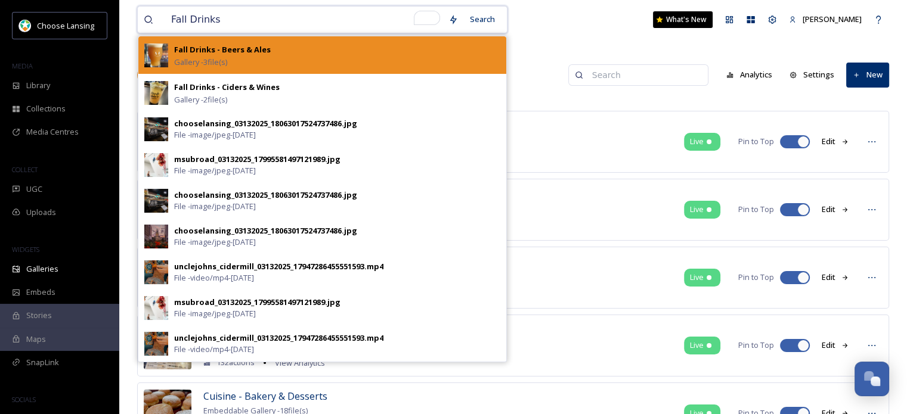
type input "Fall Drinks"
click at [253, 38] on div "Fall Drinks - Beers & Ales Gallery - 3 file(s)" at bounding box center [322, 55] width 368 height 38
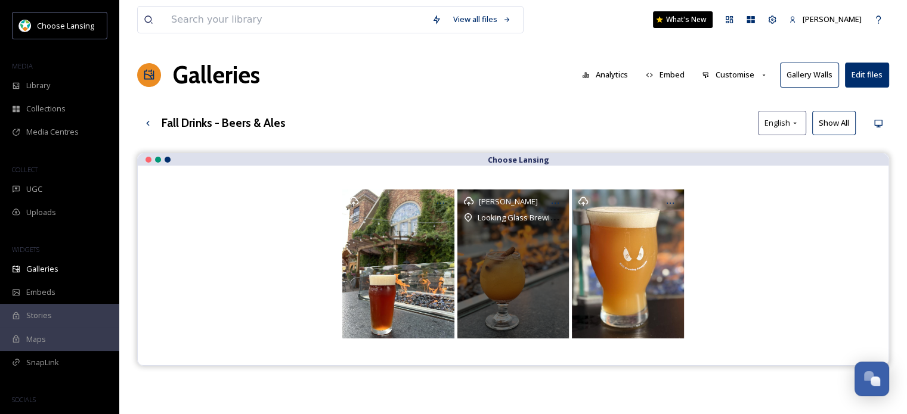
click at [493, 264] on div "[PERSON_NAME] Looking Glass Brewing Co" at bounding box center [513, 264] width 112 height 149
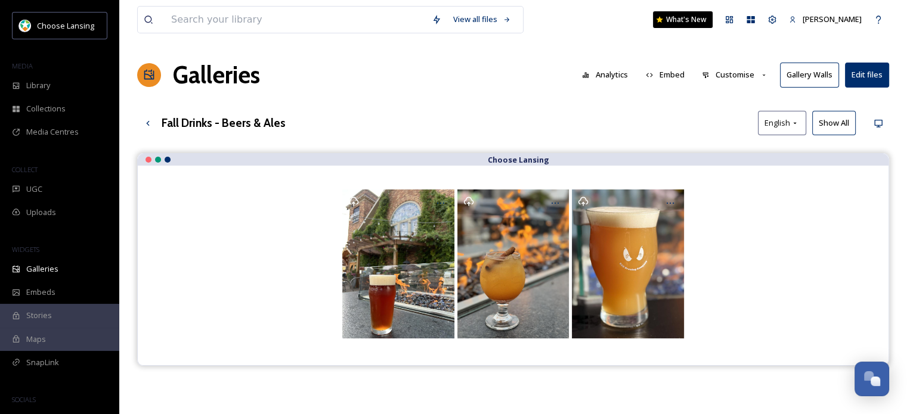
click at [868, 73] on button "Edit files" at bounding box center [867, 75] width 44 height 24
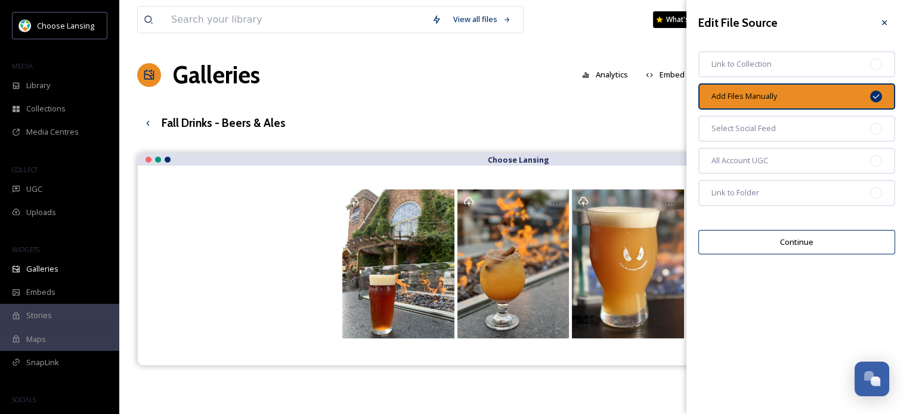
click at [851, 245] on button "Continue" at bounding box center [796, 242] width 197 height 24
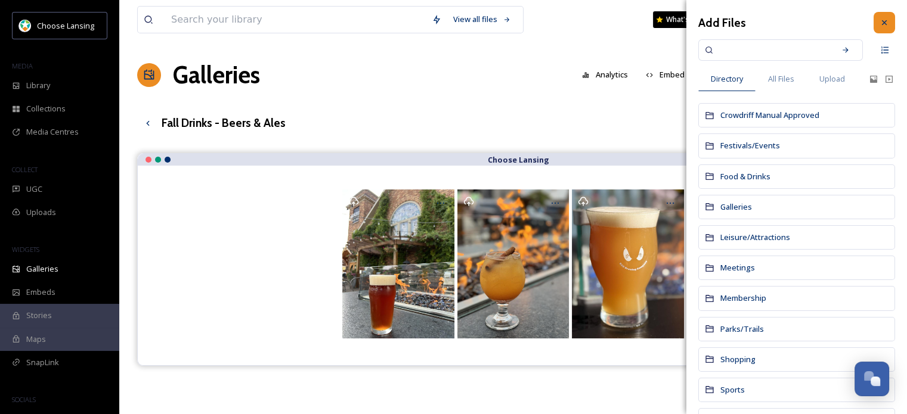
click at [880, 19] on icon at bounding box center [885, 23] width 10 height 10
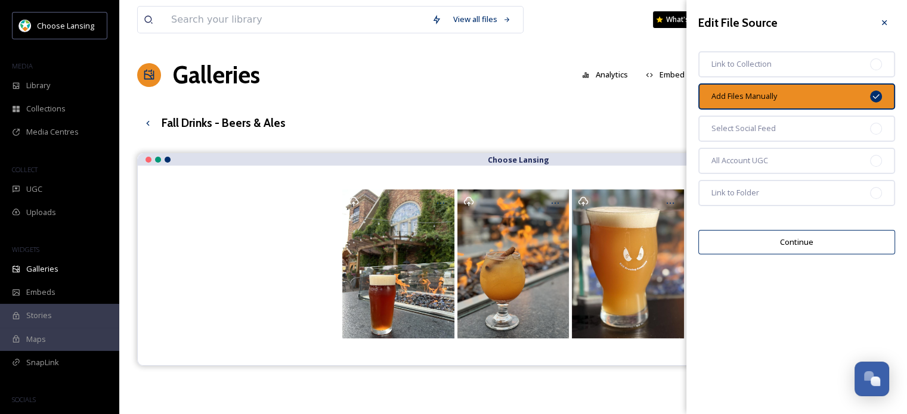
click at [878, 19] on div at bounding box center [884, 22] width 21 height 21
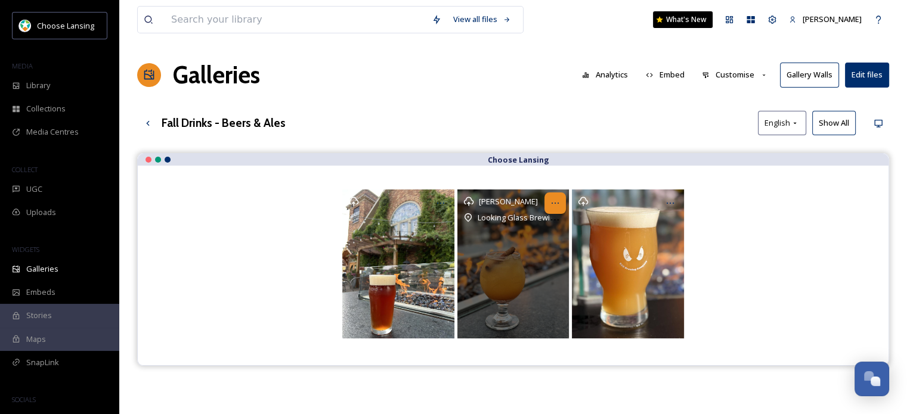
click at [555, 199] on icon at bounding box center [555, 204] width 10 height 10
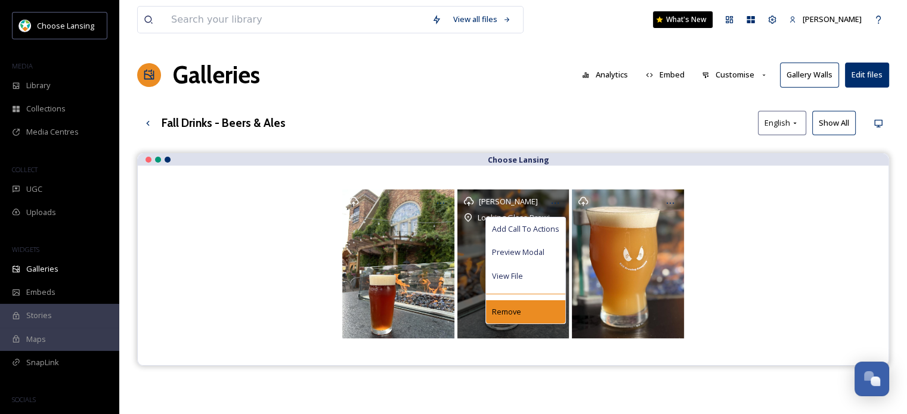
click at [521, 318] on div "Remove" at bounding box center [525, 312] width 79 height 23
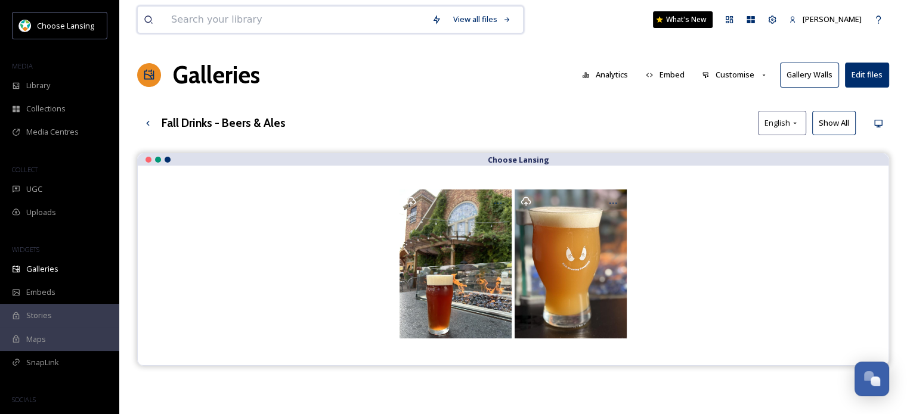
click at [271, 21] on input at bounding box center [295, 20] width 261 height 26
type input "D"
type input "Fall Drins"
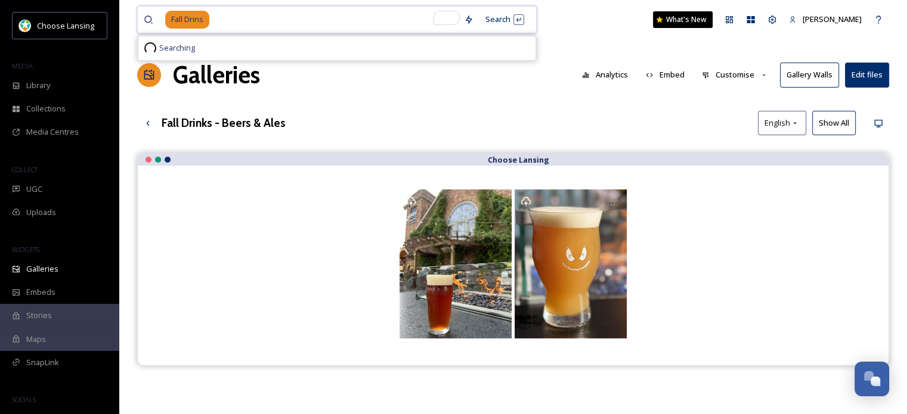
click at [271, 21] on input "To enrich screen reader interactions, please activate Accessibility in Grammarl…" at bounding box center [334, 20] width 247 height 26
type input "Fall Drinks"
click at [153, 118] on div "Up one level" at bounding box center [147, 123] width 21 height 21
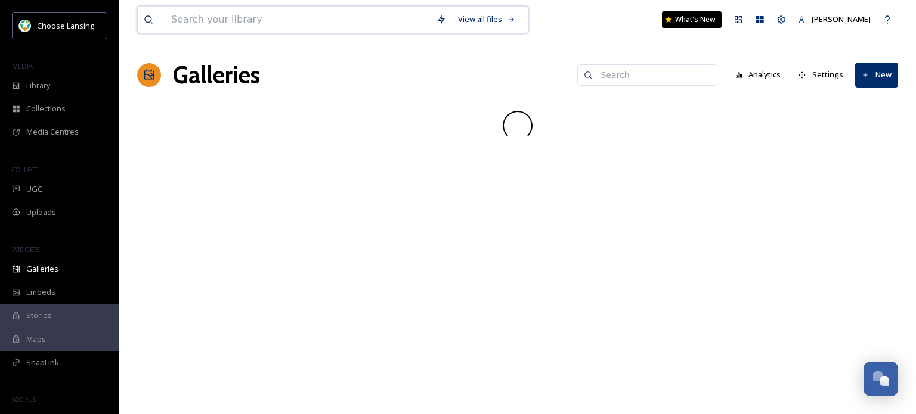
click at [216, 23] on input at bounding box center [297, 20] width 265 height 26
type input "Fall Drinks"
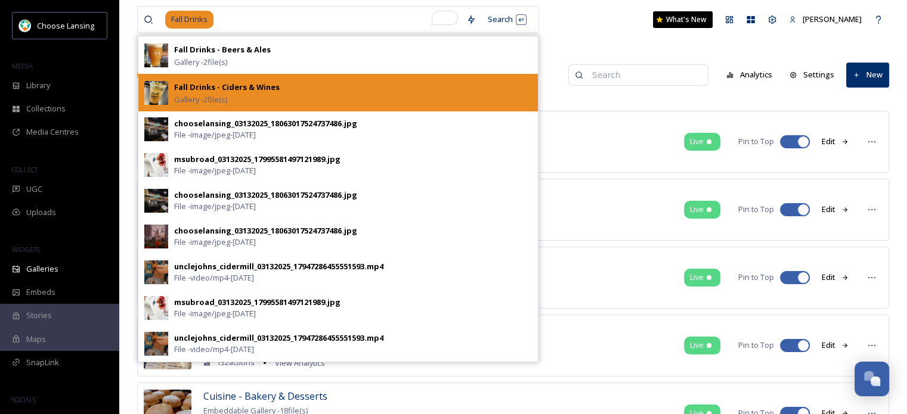
click at [299, 81] on div "Fall Drinks - Ciders & Wines Gallery - 2 file(s)" at bounding box center [353, 93] width 358 height 26
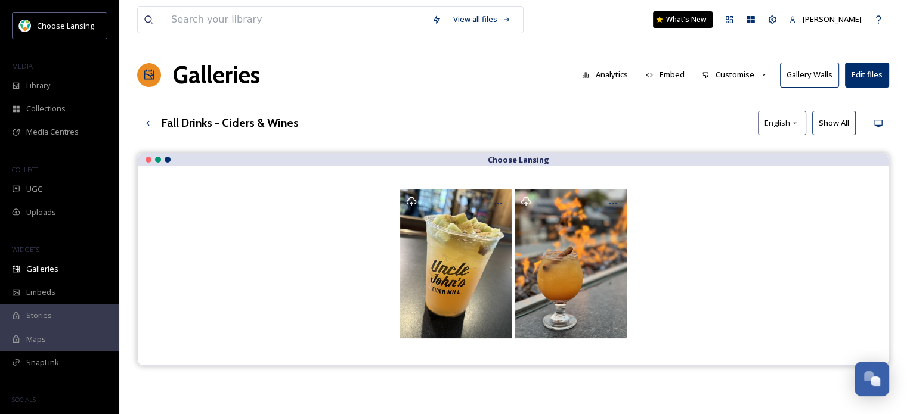
click at [865, 69] on button "Edit files" at bounding box center [867, 75] width 44 height 24
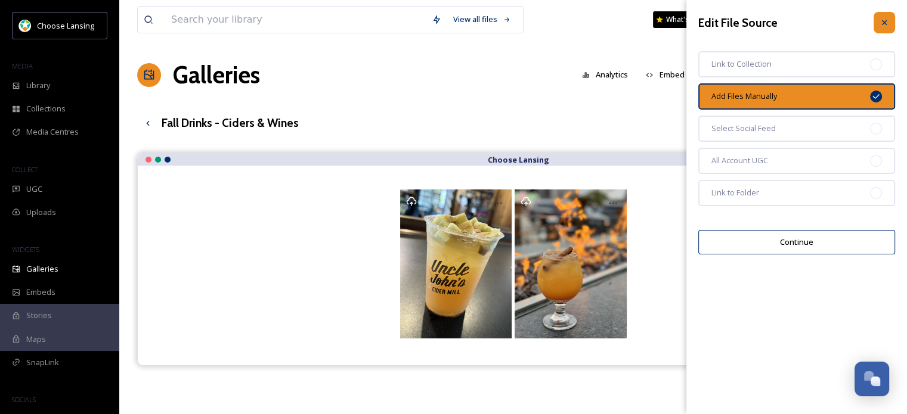
click at [885, 23] on icon at bounding box center [885, 23] width 10 height 10
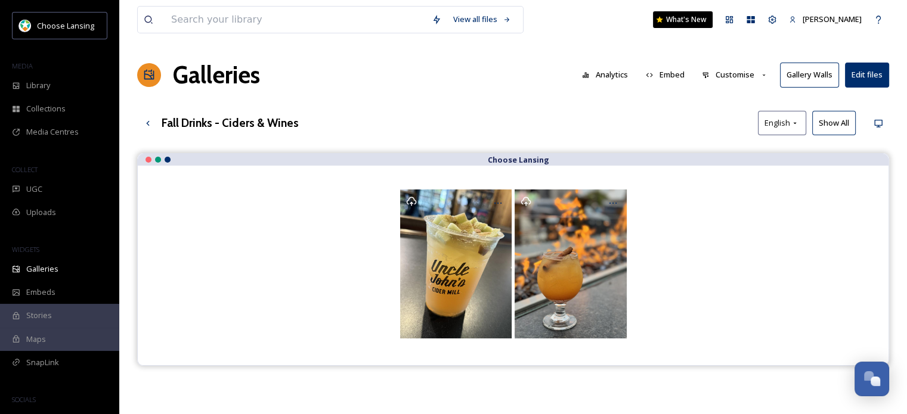
click at [670, 76] on button "Embed" at bounding box center [665, 74] width 51 height 23
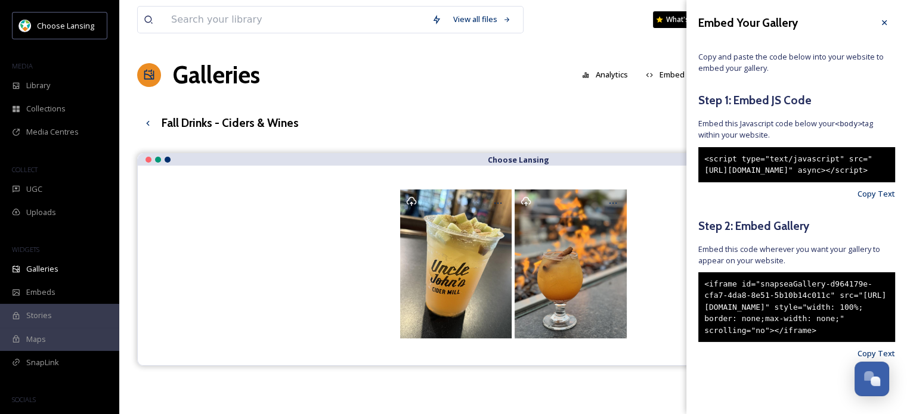
click at [770, 343] on div "<iframe id="snapseaGallery-d964179e-cfa7-4da8-8e51-5b10b14c011c" src="[URL][DOM…" at bounding box center [796, 308] width 197 height 70
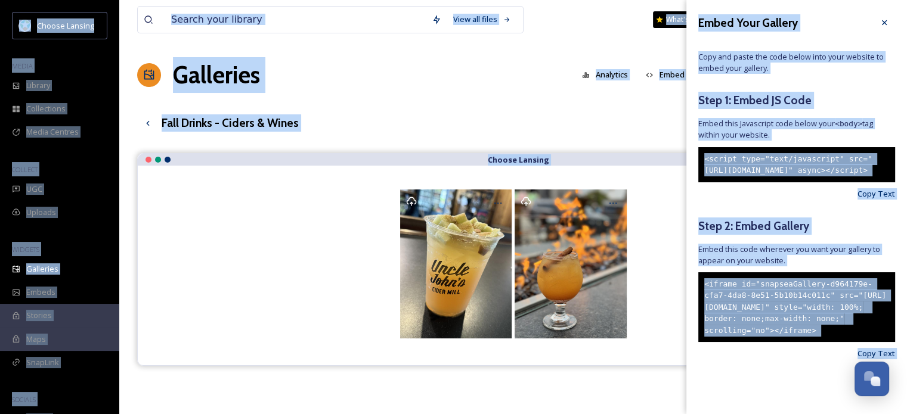
copy body "Choose Lansing MEDIA Library Collections Media Centres COLLECT UGC Uploads WIDG…"
click at [750, 343] on div "<iframe id="snapseaGallery-d964179e-cfa7-4da8-8e51-5b10b14c011c" src="[URL][DOM…" at bounding box center [796, 308] width 197 height 70
drag, startPoint x: 750, startPoint y: 379, endPoint x: 700, endPoint y: 310, distance: 85.8
click at [700, 310] on div "<iframe id="snapseaGallery-d964179e-cfa7-4da8-8e51-5b10b14c011c" src="[URL][DOM…" at bounding box center [796, 308] width 197 height 70
copy div "<iframe id="snapseaGallery-d964179e-cfa7-4da8-8e51-5b10b14c011c" src="[URL][DOM…"
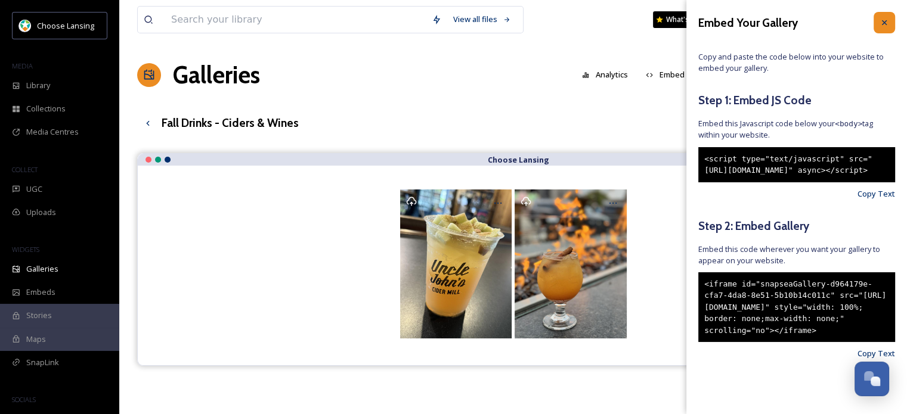
click at [880, 26] on icon at bounding box center [885, 23] width 10 height 10
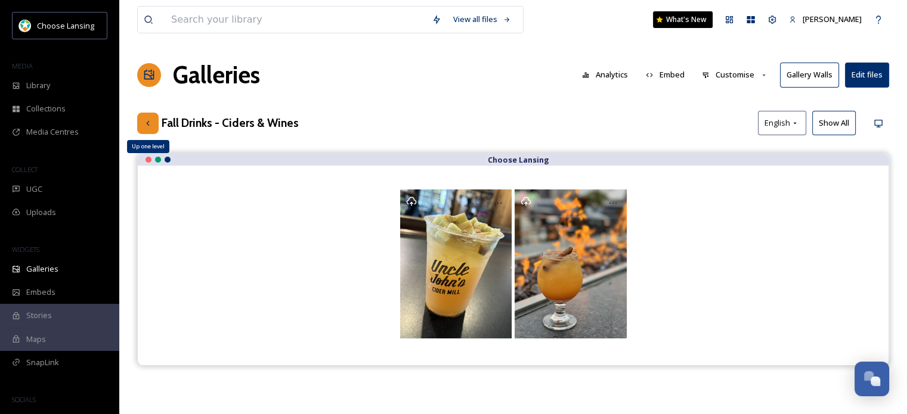
click at [144, 121] on icon at bounding box center [148, 124] width 10 height 10
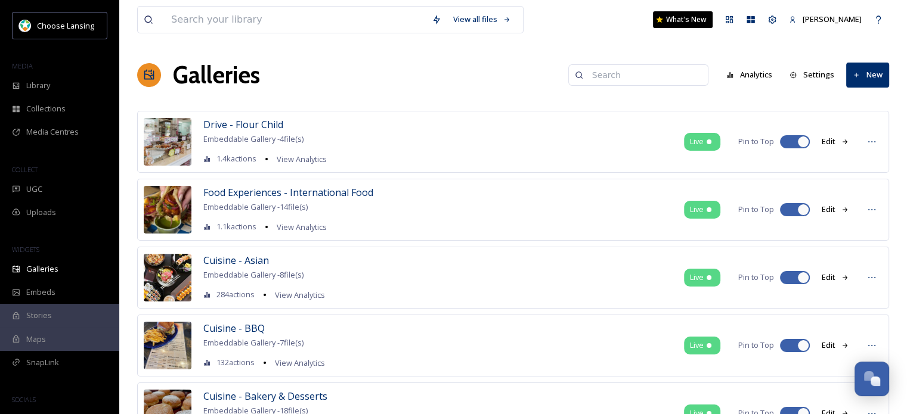
click at [878, 67] on button "New" at bounding box center [867, 75] width 43 height 24
click at [861, 102] on span "Gallery" at bounding box center [870, 102] width 25 height 11
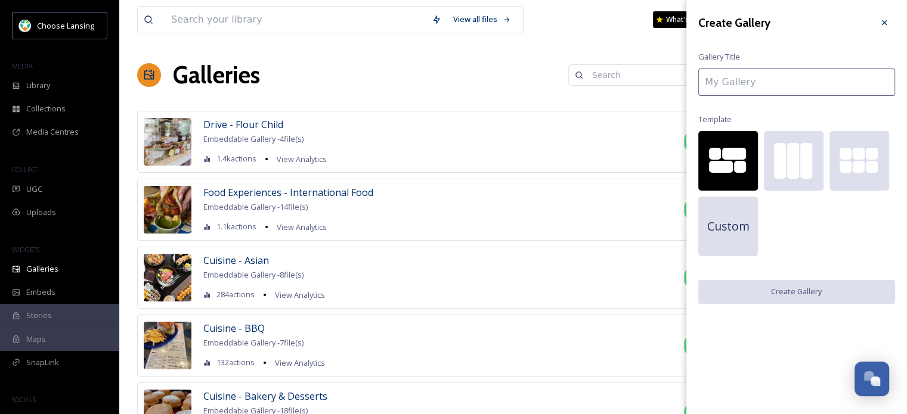
click at [757, 83] on input at bounding box center [796, 82] width 197 height 27
type input "D"
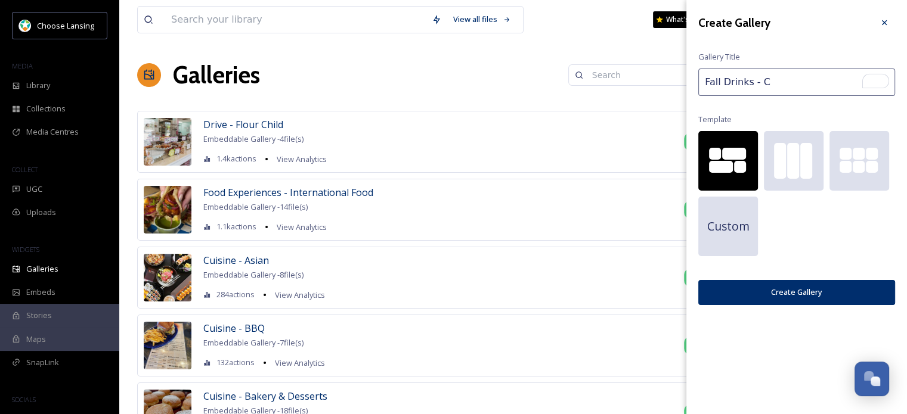
type input "Fall Drinks - Co"
type input "Fall Drinks - Cocktails"
click at [800, 292] on button "Create Gallery" at bounding box center [796, 292] width 197 height 24
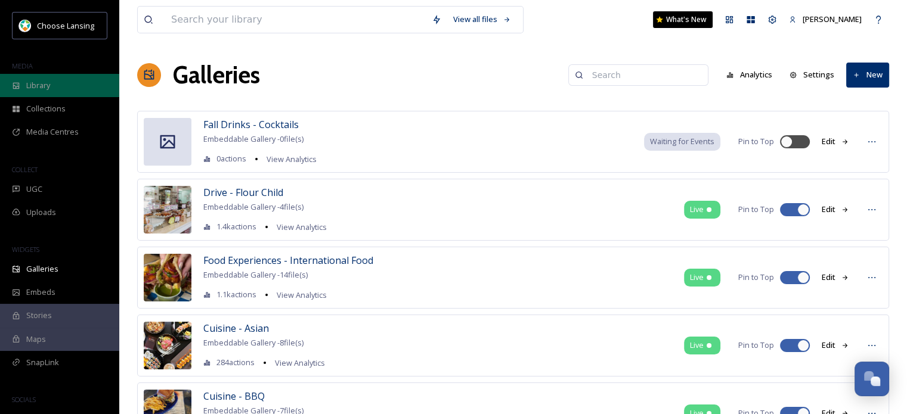
click at [44, 85] on span "Library" at bounding box center [38, 85] width 24 height 11
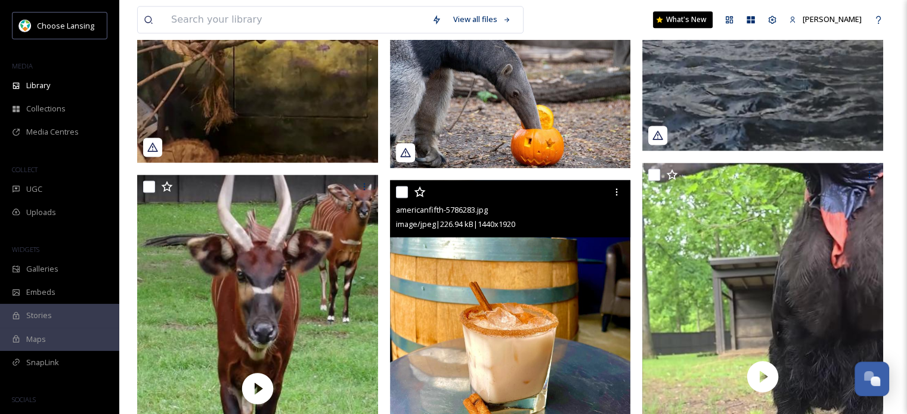
scroll to position [1657, 0]
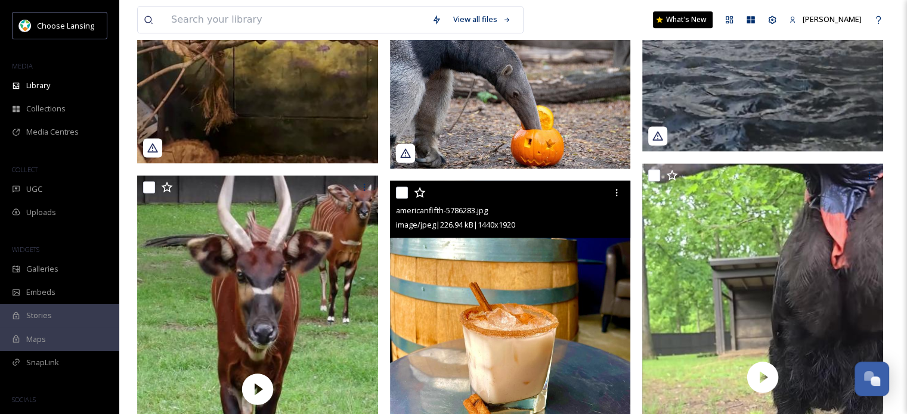
click at [402, 199] on input "checkbox" at bounding box center [402, 193] width 12 height 12
checkbox input "true"
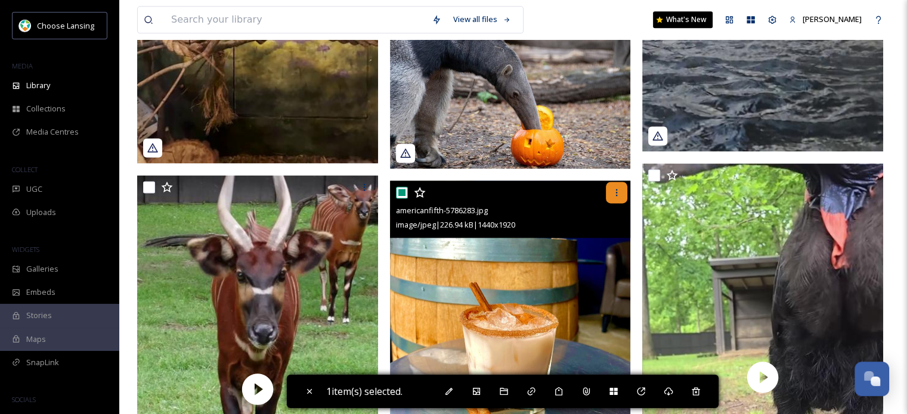
click at [620, 195] on div at bounding box center [616, 192] width 21 height 21
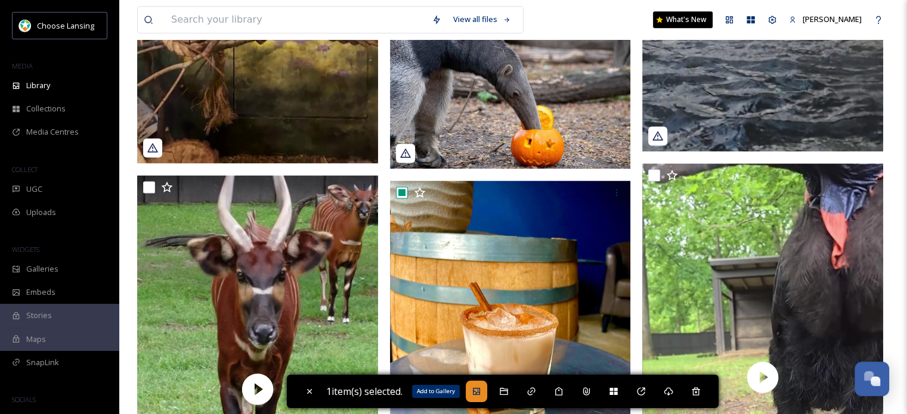
click at [479, 391] on icon at bounding box center [477, 392] width 10 height 10
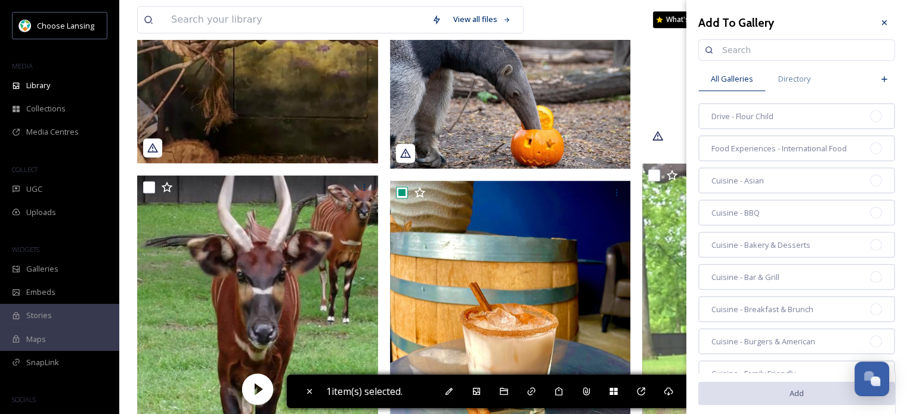
click at [756, 52] on input at bounding box center [802, 50] width 172 height 24
type input "Fall Drinks"
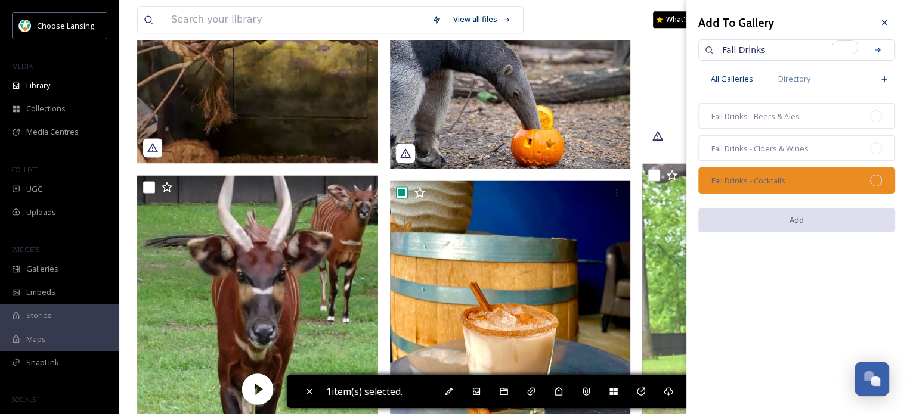
click at [800, 176] on div "Fall Drinks - Cocktails" at bounding box center [796, 181] width 197 height 26
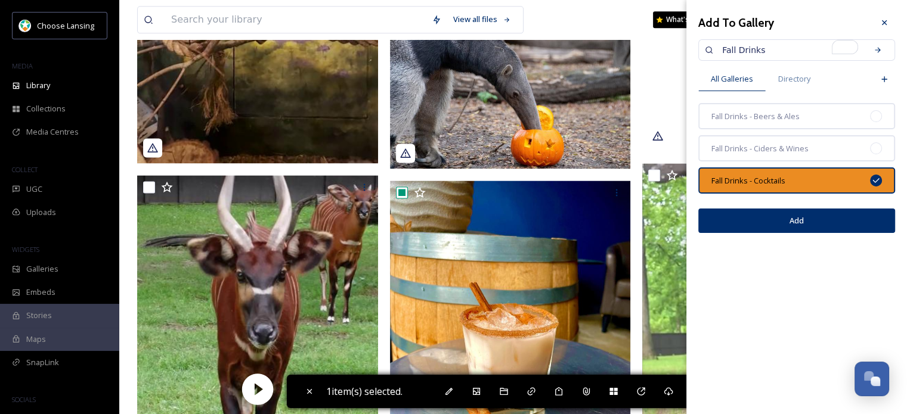
click at [800, 227] on button "Add" at bounding box center [796, 221] width 197 height 24
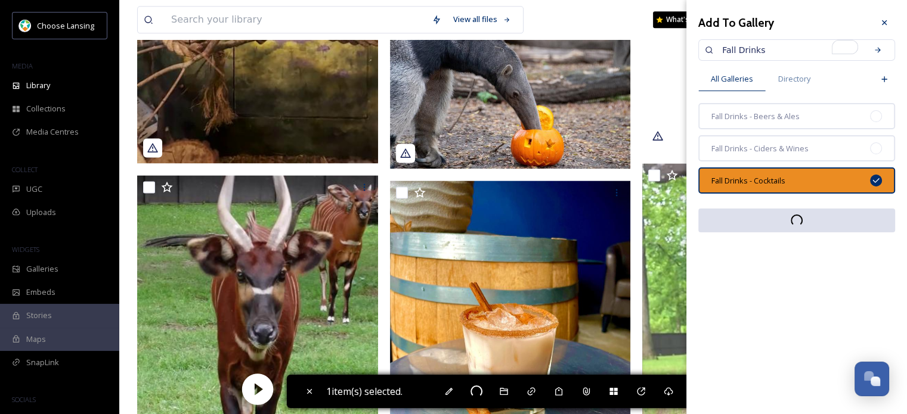
checkbox input "false"
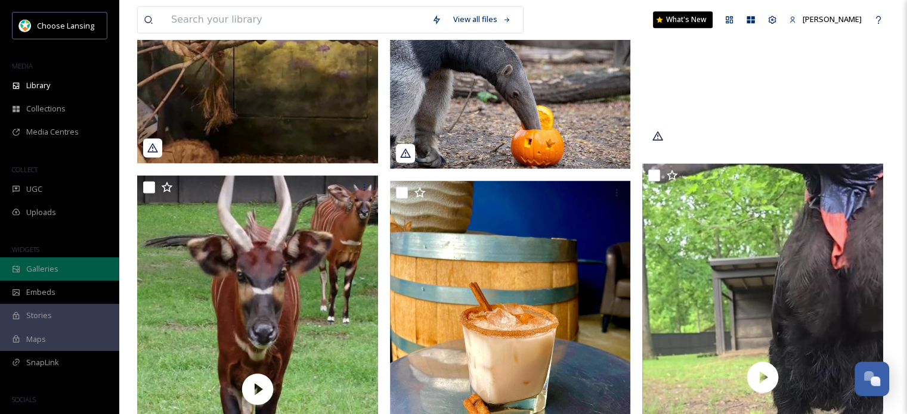
click at [48, 279] on div "Galleries" at bounding box center [59, 269] width 119 height 23
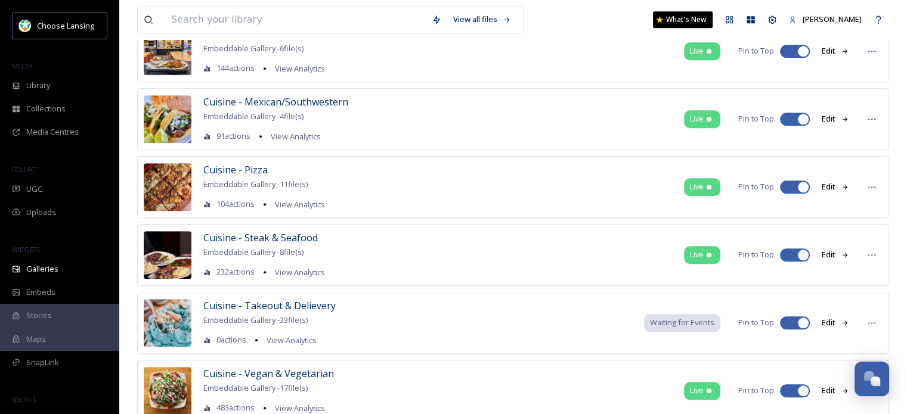
scroll to position [1407, 0]
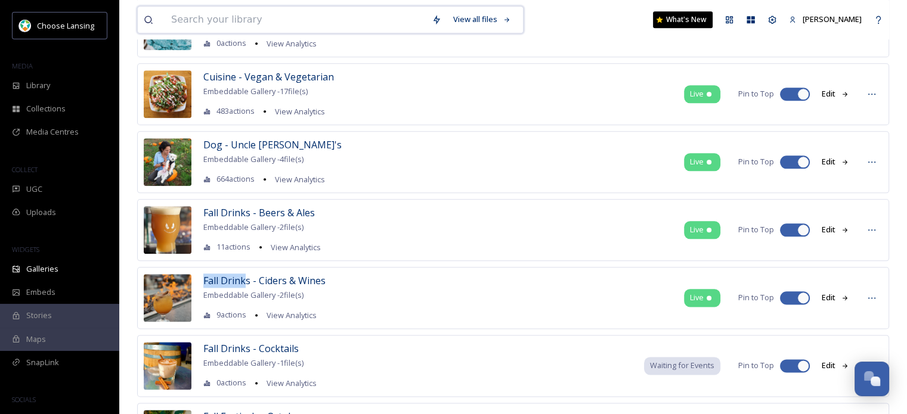
click at [313, 21] on input at bounding box center [295, 20] width 261 height 26
type input "fall drinks"
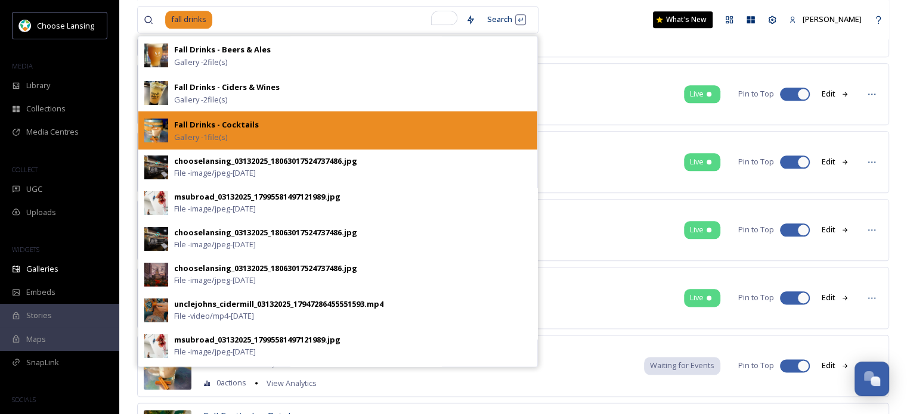
click at [375, 120] on div "Fall Drinks - Cocktails Gallery - 1 file(s)" at bounding box center [352, 130] width 357 height 26
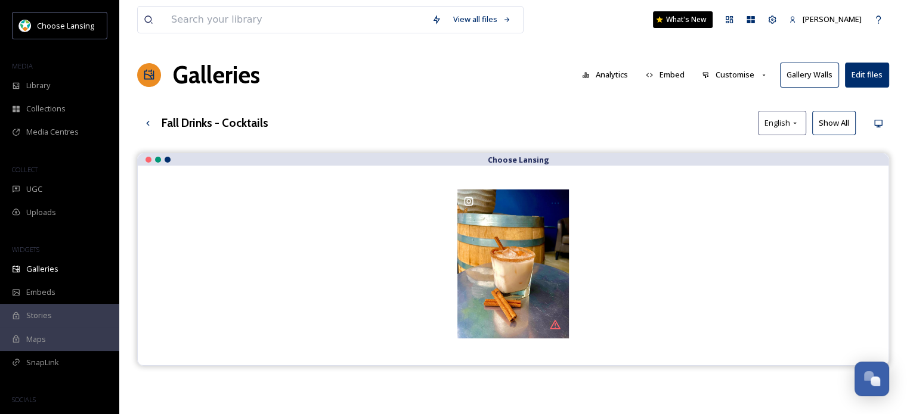
click at [813, 78] on button "Gallery Walls" at bounding box center [809, 75] width 59 height 24
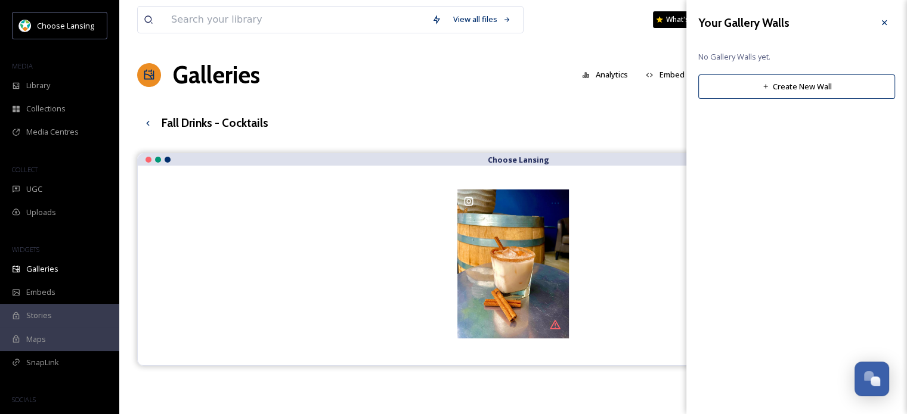
click at [883, 27] on div at bounding box center [884, 22] width 21 height 21
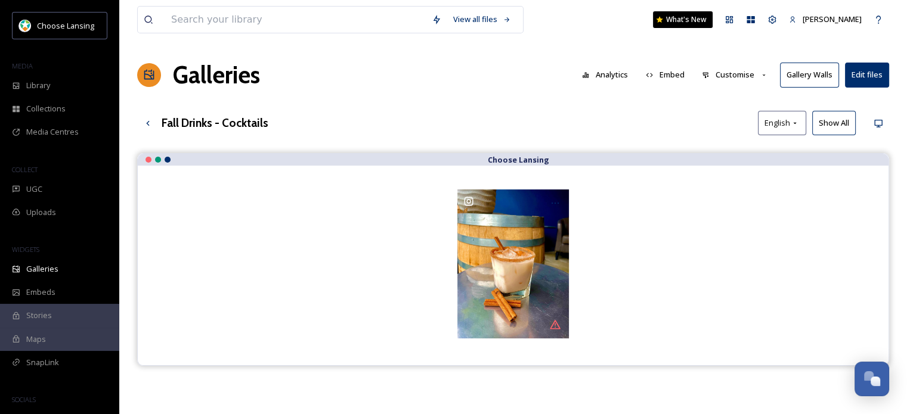
click at [669, 70] on button "Embed" at bounding box center [665, 74] width 51 height 23
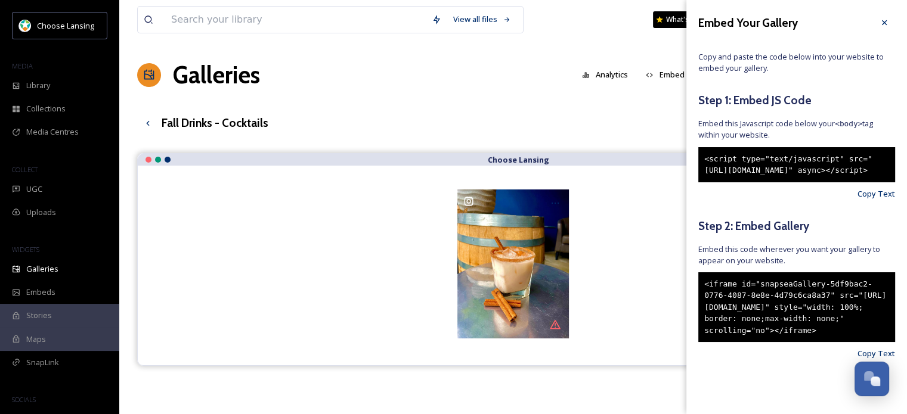
drag, startPoint x: 753, startPoint y: 375, endPoint x: 699, endPoint y: 304, distance: 89.0
click at [699, 304] on div "<iframe id="snapseaGallery-5df9bac2-0776-4087-8e8e-4d79c6ca8a37" src="https://a…" at bounding box center [796, 308] width 197 height 70
copy div "<iframe id="snapseaGallery-5df9bac2-0776-4087-8e8e-4d79c6ca8a37" src="https://a…"
